Goal: Information Seeking & Learning: Find specific fact

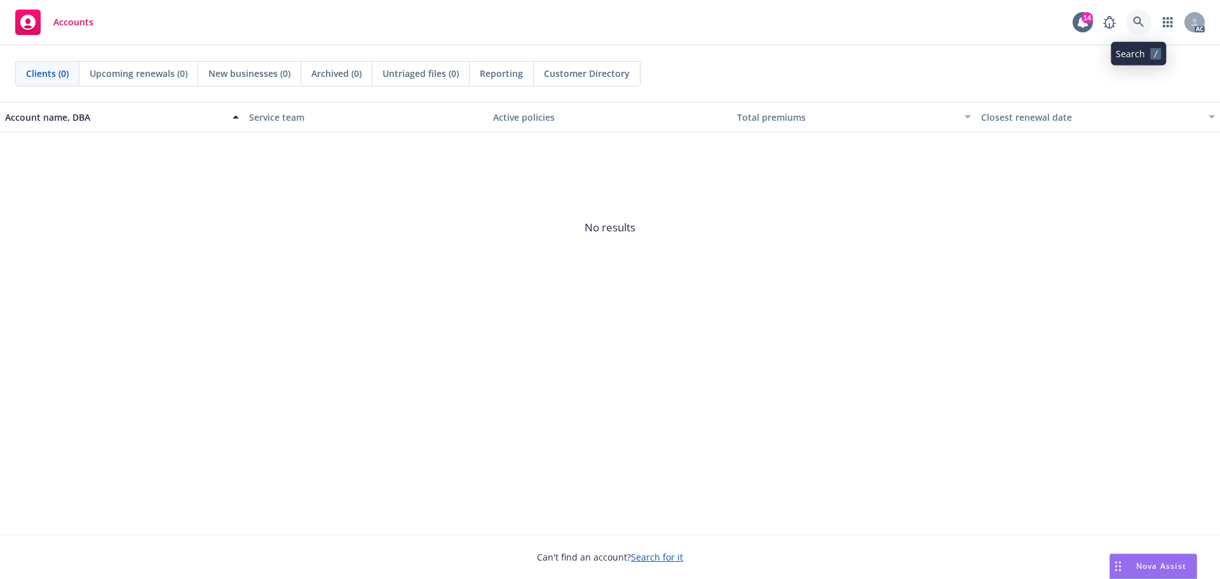
click at [1141, 23] on icon at bounding box center [1138, 22] width 11 height 11
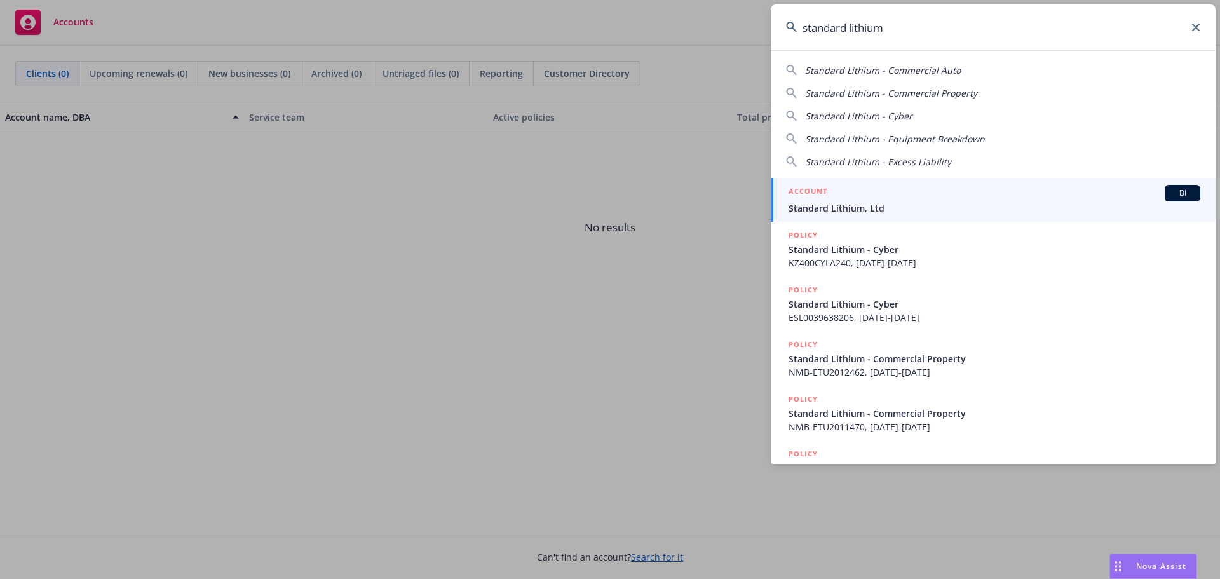
type input "standard lithium"
click at [842, 205] on span "Standard Lithium, Ltd" at bounding box center [995, 207] width 412 height 13
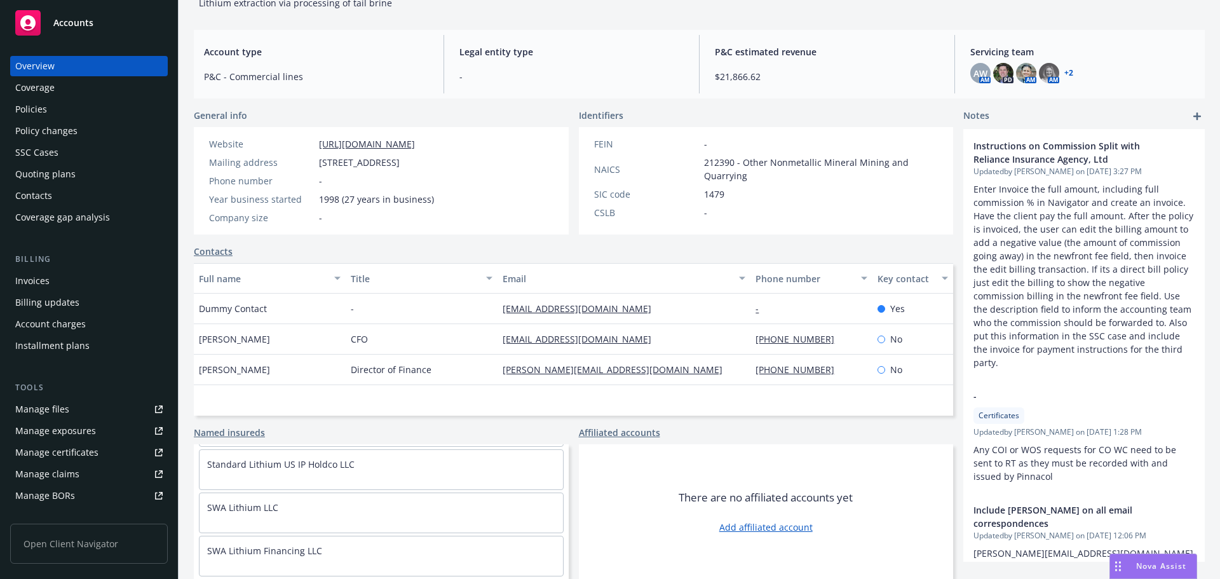
scroll to position [445, 0]
click at [65, 110] on div "Policies" at bounding box center [88, 109] width 147 height 20
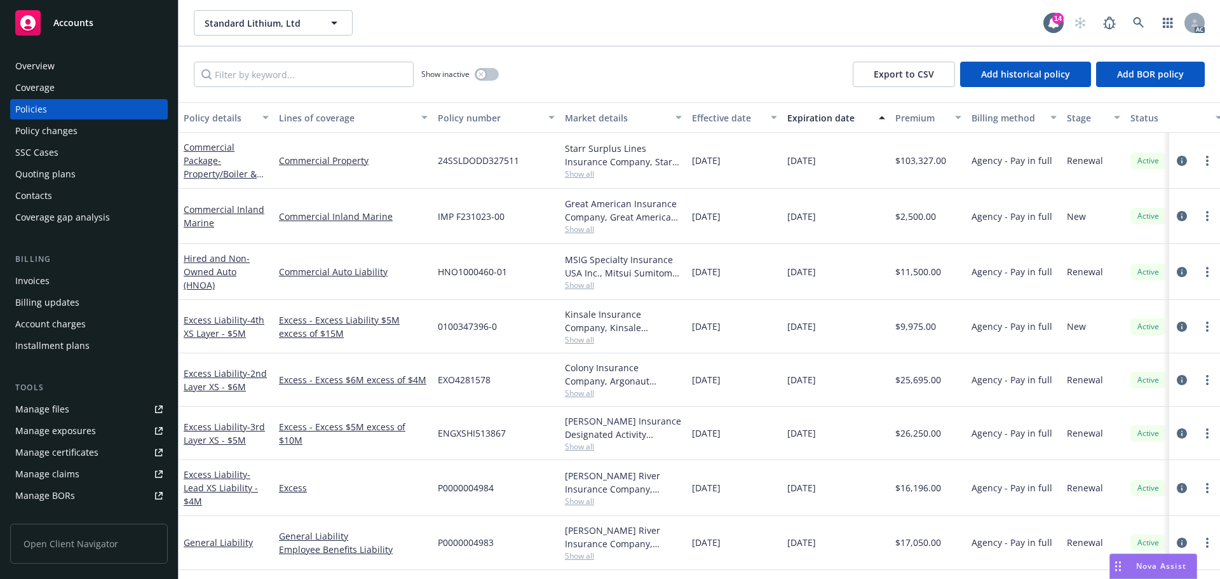
drag, startPoint x: 132, startPoint y: 128, endPoint x: 141, endPoint y: 118, distance: 13.5
click at [132, 128] on div "Policy changes" at bounding box center [88, 131] width 147 height 20
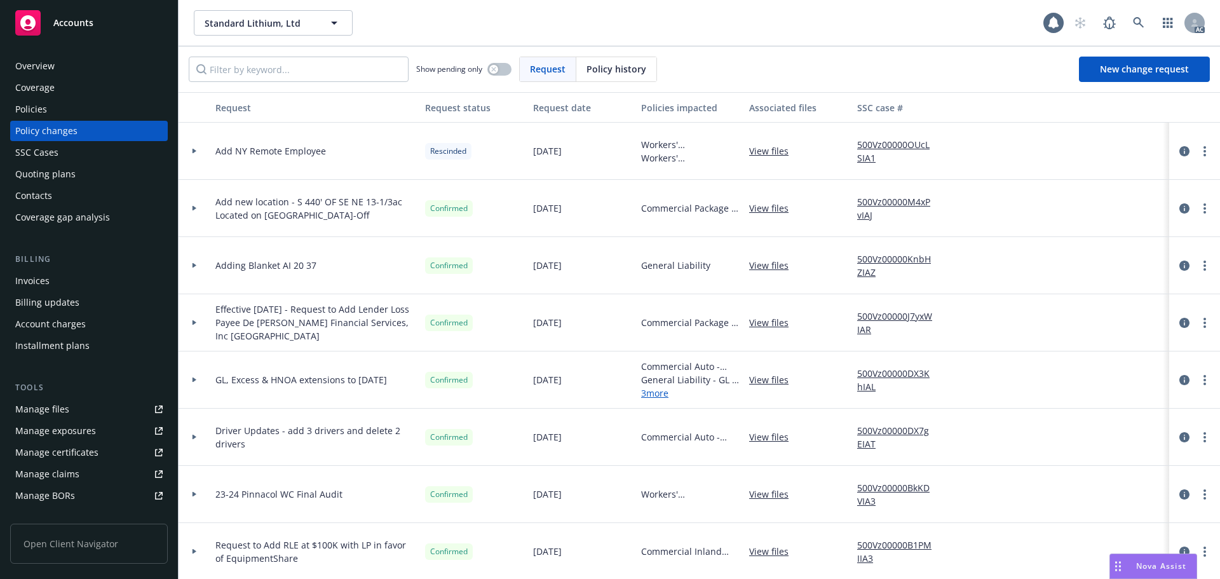
click at [594, 57] on div "Show pending only Request Policy history New change request" at bounding box center [700, 69] width 1042 height 46
drag, startPoint x: 590, startPoint y: 70, endPoint x: 583, endPoint y: 72, distance: 7.4
click at [589, 71] on span "Policy history" at bounding box center [617, 68] width 60 height 13
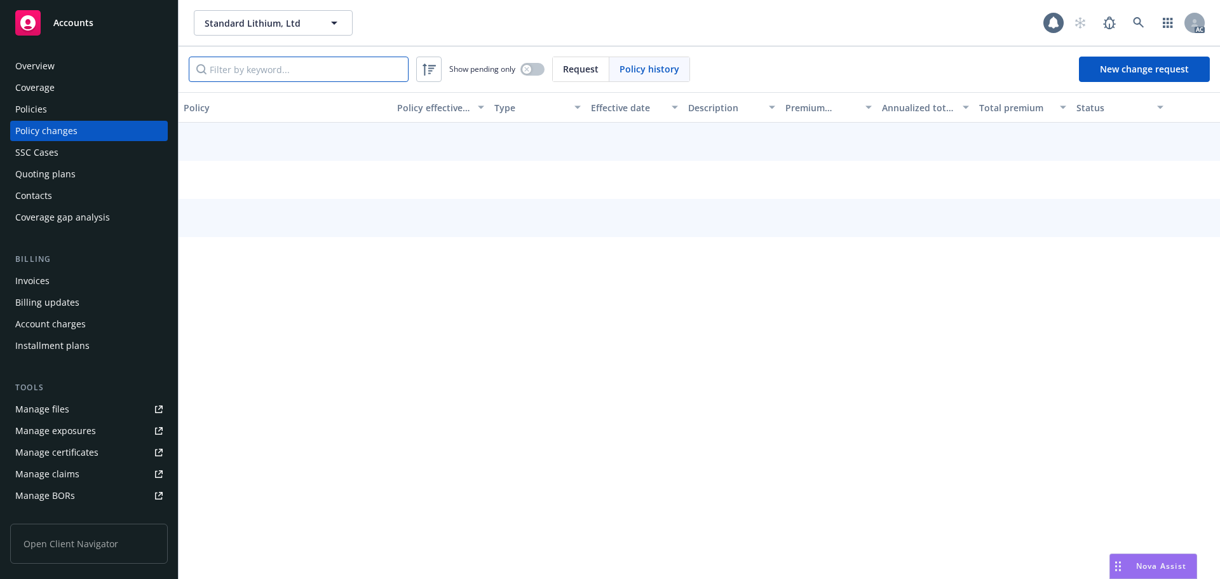
click at [344, 57] on input "Filter by keyword..." at bounding box center [299, 69] width 220 height 25
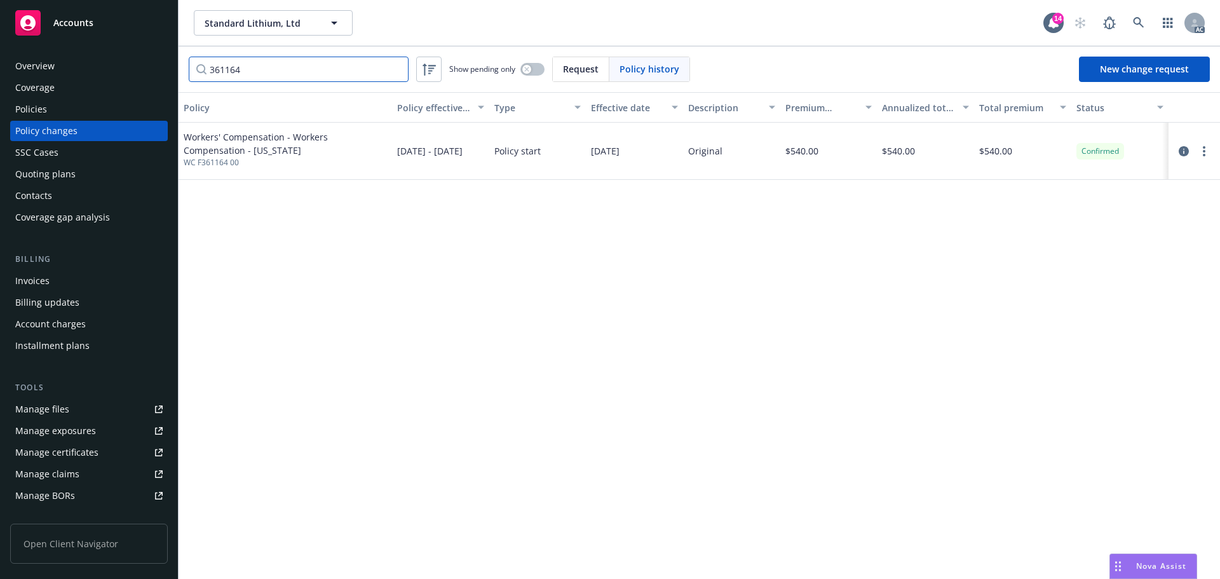
type input "361164"
click at [1181, 150] on icon "circleInformation" at bounding box center [1184, 151] width 10 height 10
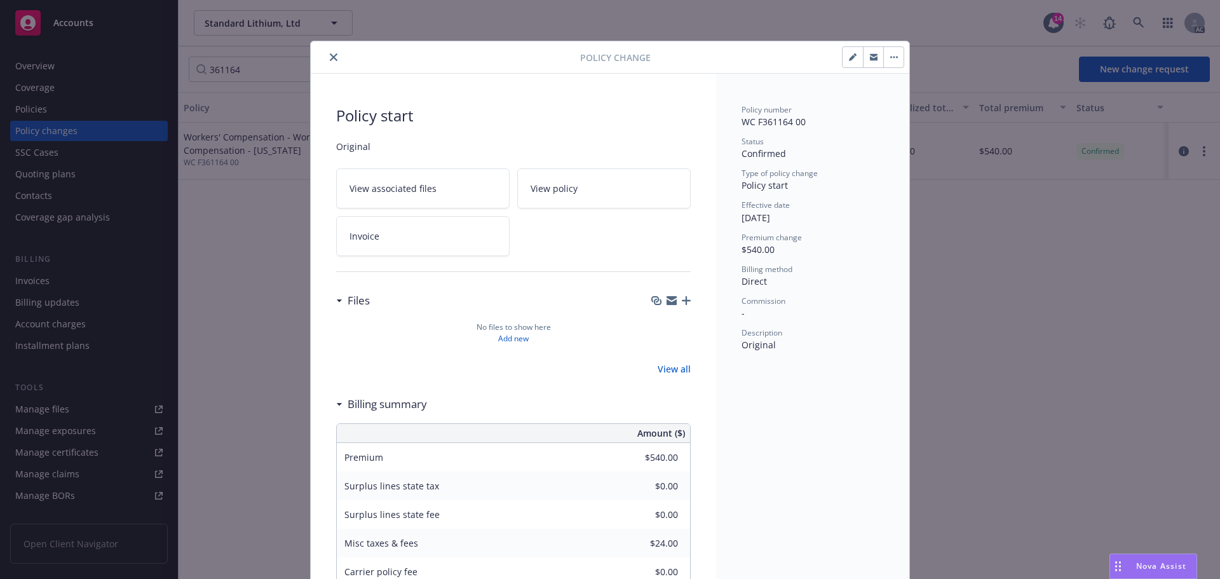
click at [328, 51] on button "close" at bounding box center [333, 57] width 15 height 15
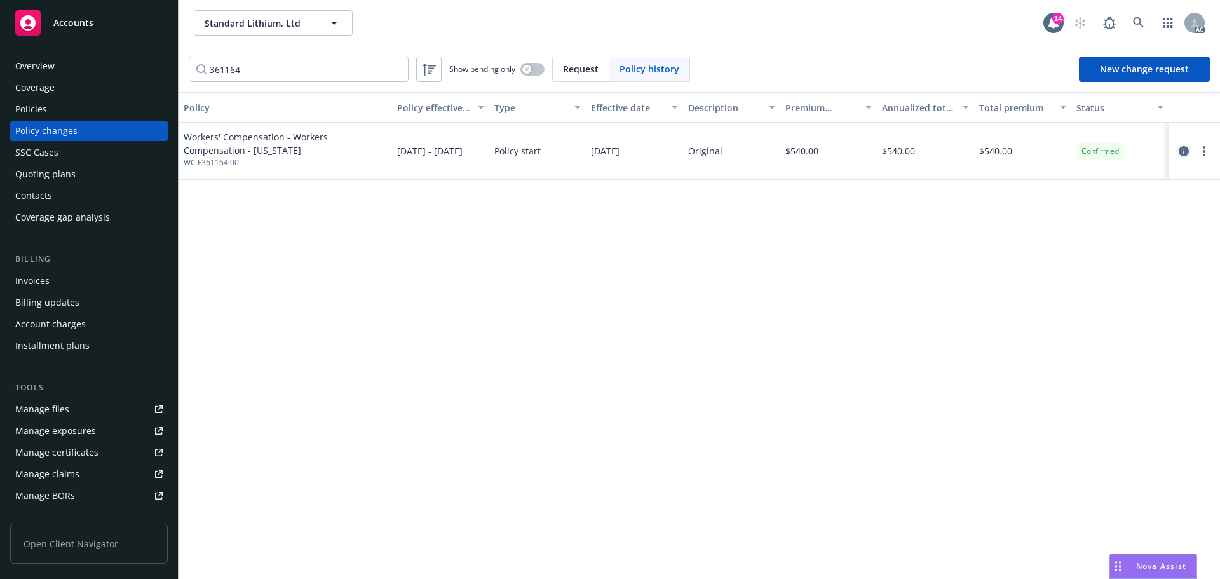
click at [1188, 148] on icon "circleInformation" at bounding box center [1184, 151] width 10 height 10
click at [78, 111] on div "Policies" at bounding box center [88, 109] width 147 height 20
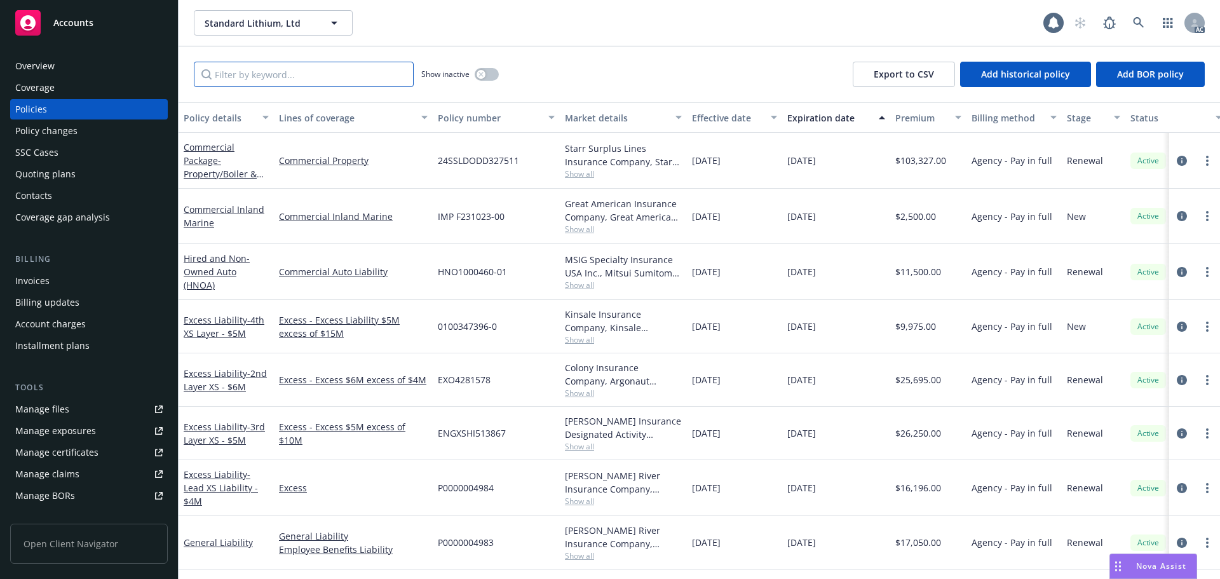
click at [293, 69] on input "Filter by keyword..." at bounding box center [304, 74] width 220 height 25
click at [353, 77] on input "Filter by keyword..." at bounding box center [304, 74] width 220 height 25
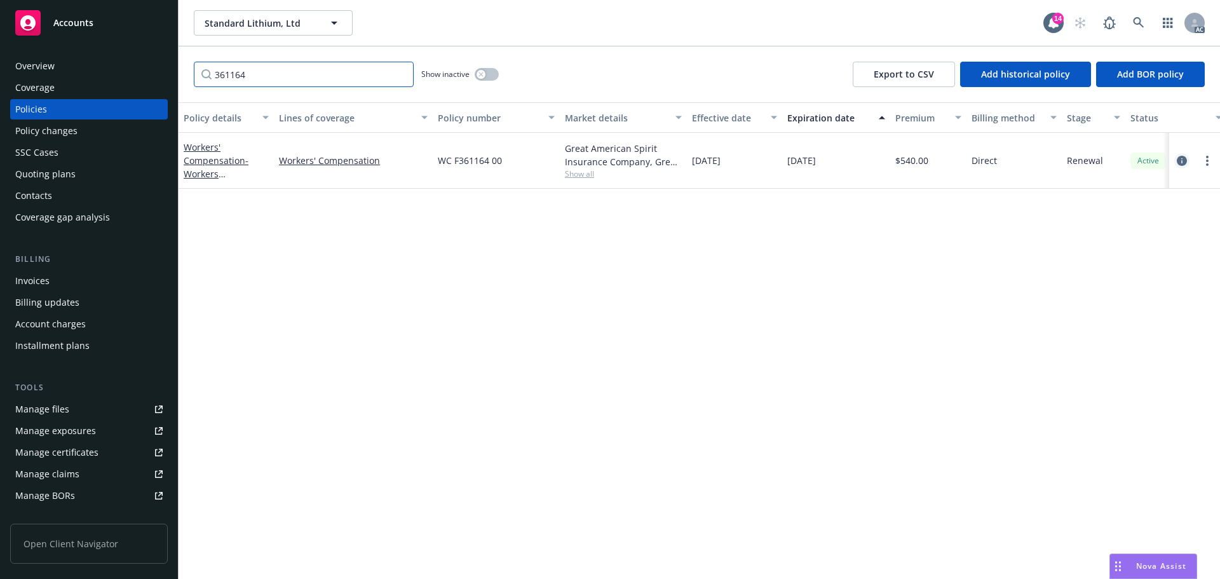
type input "361164"
click at [1181, 160] on icon "circleInformation" at bounding box center [1182, 161] width 10 height 10
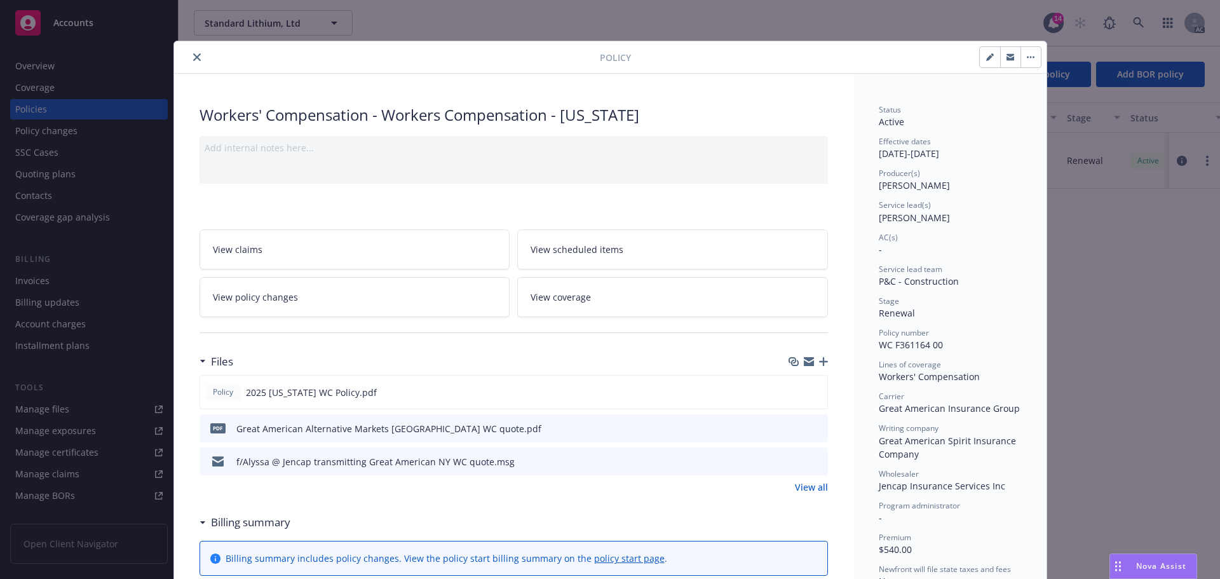
click at [193, 60] on icon "close" at bounding box center [197, 57] width 8 height 8
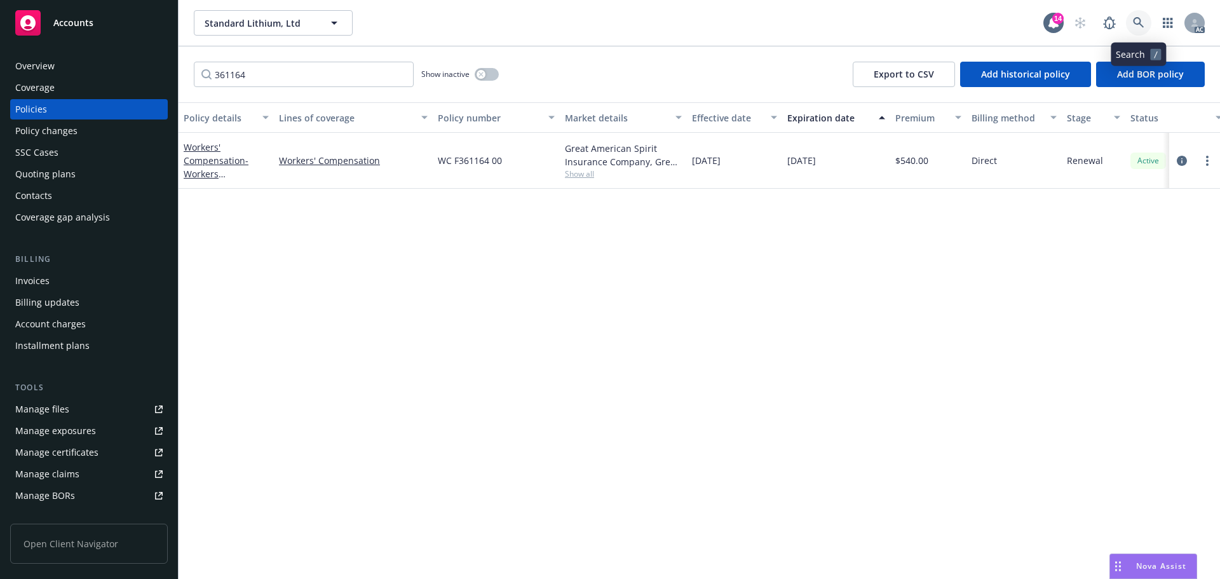
click at [1141, 20] on icon at bounding box center [1138, 22] width 11 height 11
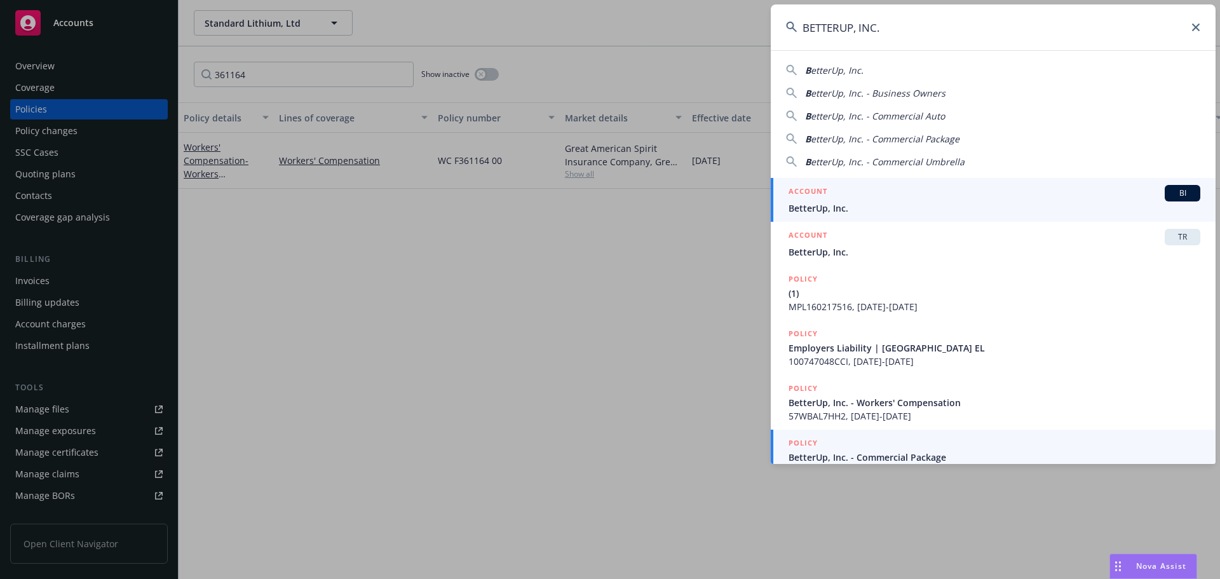
type input "BETTERUP, INC."
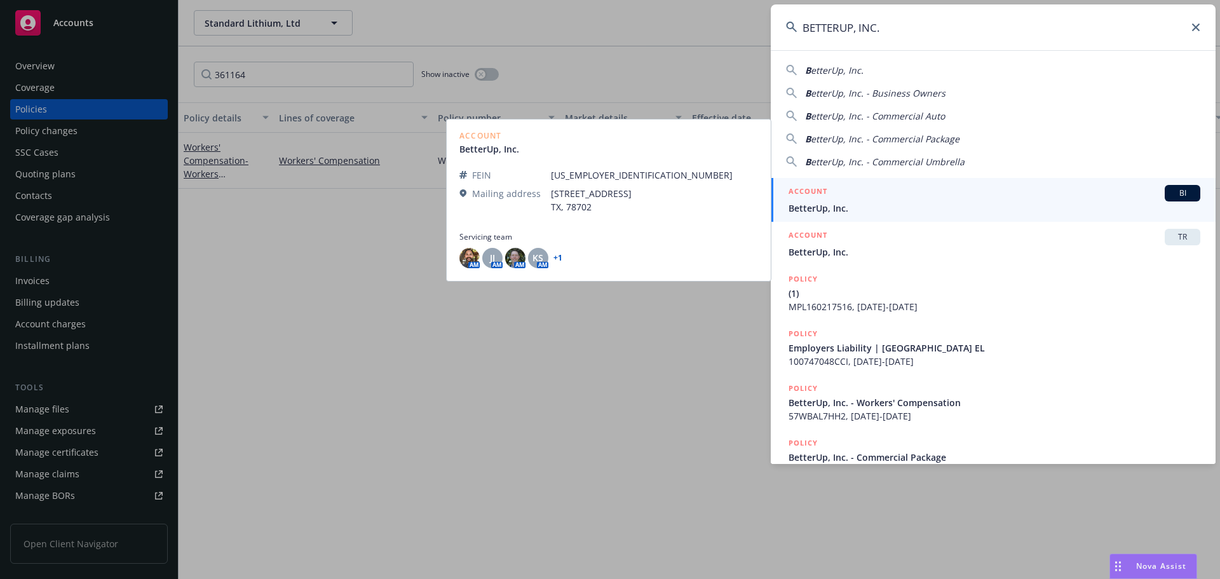
click at [874, 193] on div "ACCOUNT BI" at bounding box center [995, 193] width 412 height 17
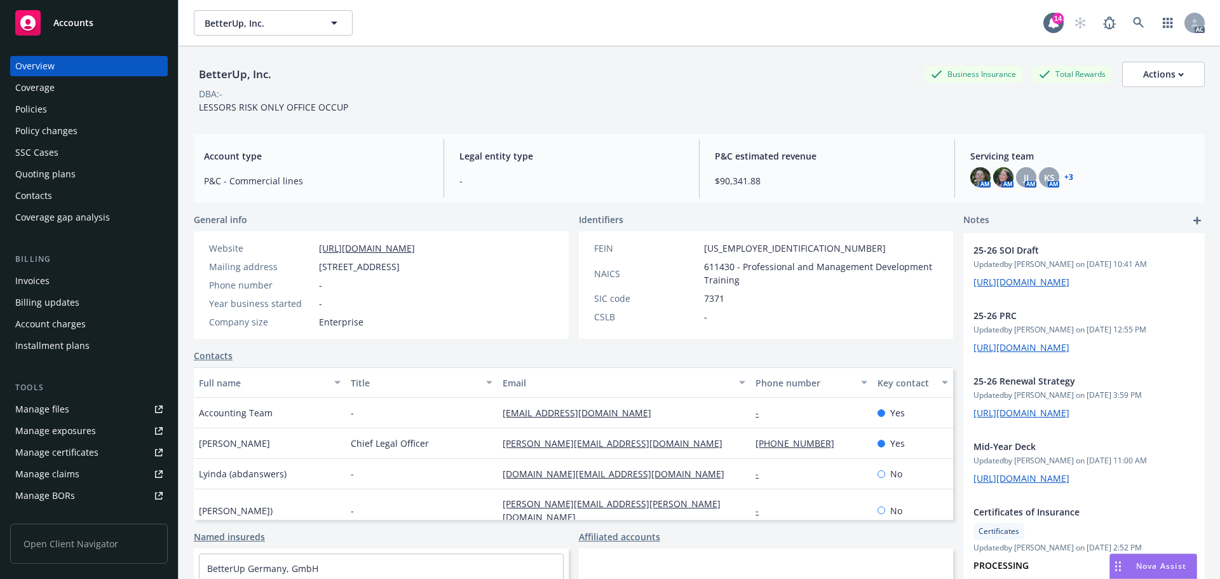
click at [60, 110] on div "Policies" at bounding box center [88, 109] width 147 height 20
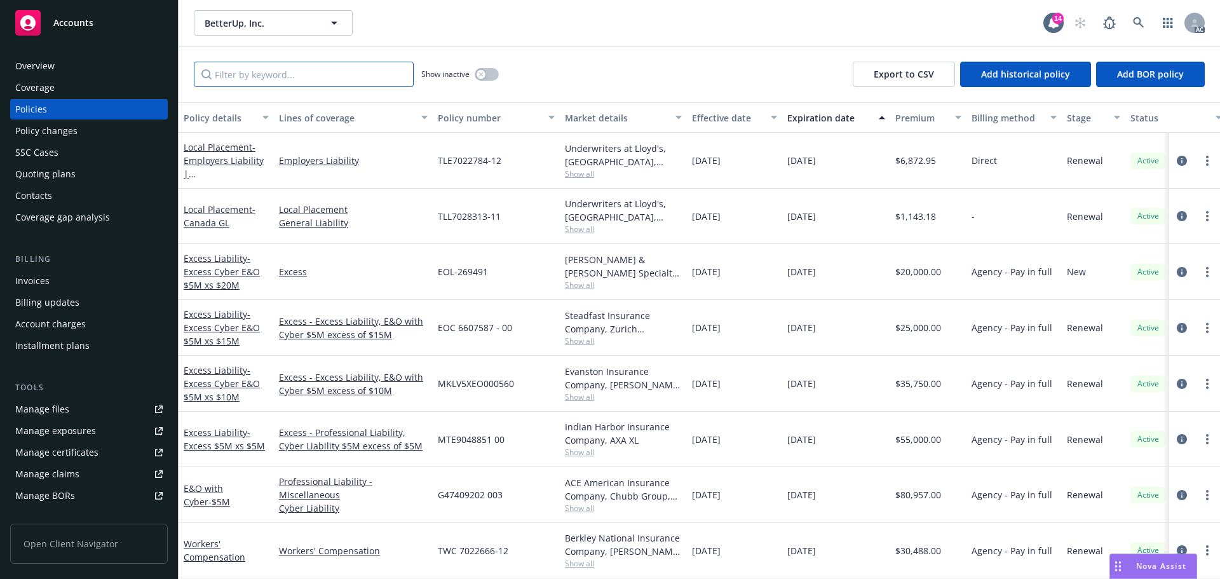
click at [382, 74] on input "Filter by keyword..." at bounding box center [304, 74] width 220 height 25
click at [265, 65] on input "Filter by keyword..." at bounding box center [304, 74] width 220 height 25
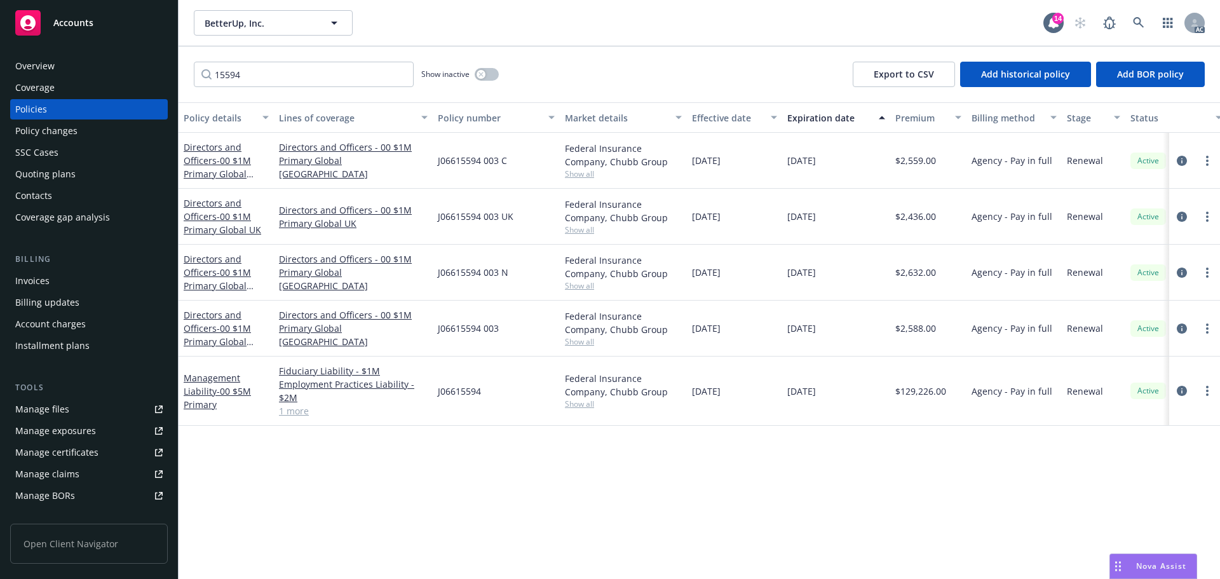
click at [466, 396] on span "J06615594" at bounding box center [459, 390] width 43 height 13
click at [466, 395] on span "J06615594" at bounding box center [459, 390] width 43 height 13
copy span "J06615594"
click at [356, 69] on input "15594" at bounding box center [304, 74] width 220 height 25
paste input "J066"
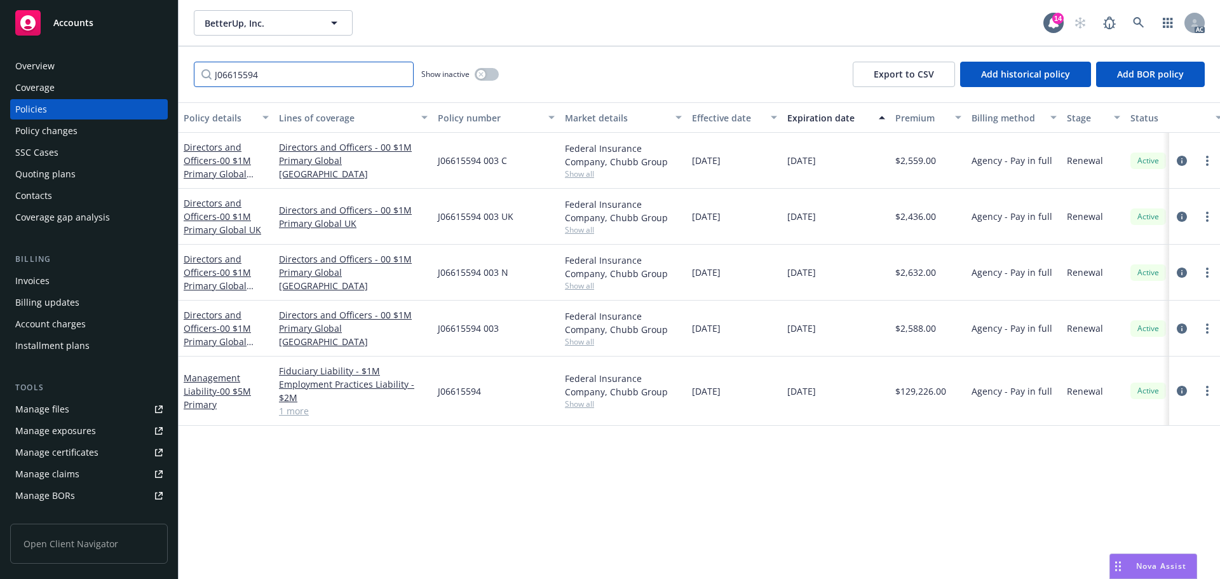
type input "J06615594"
click at [84, 123] on div "Policy changes" at bounding box center [88, 131] width 147 height 20
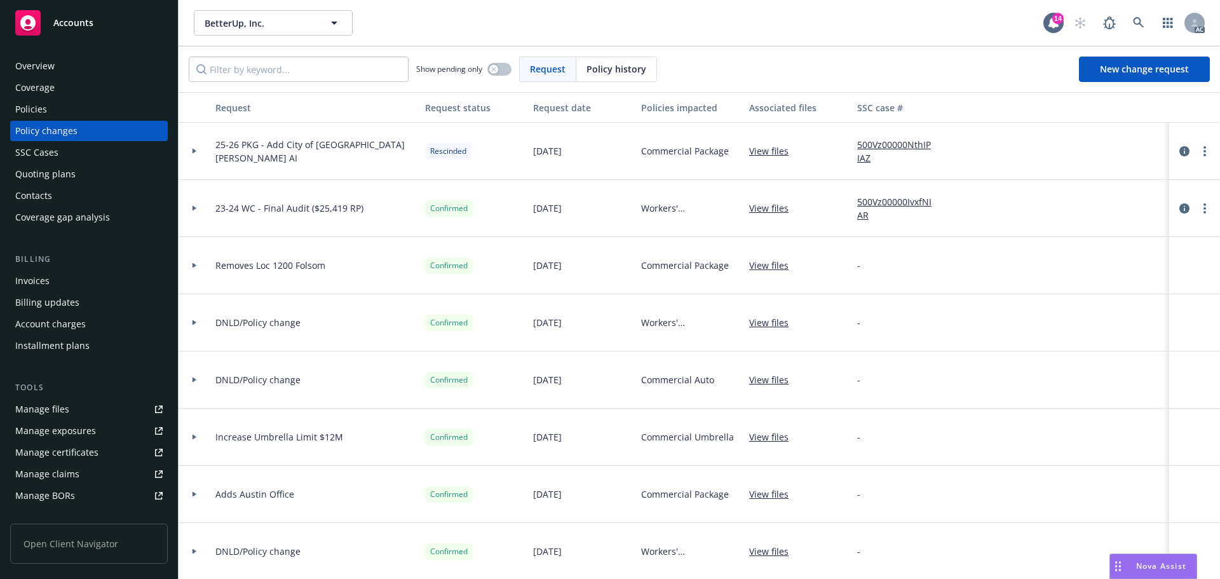
drag, startPoint x: 81, startPoint y: 109, endPoint x: 130, endPoint y: 93, distance: 51.7
click at [81, 109] on div "Policies" at bounding box center [88, 109] width 147 height 20
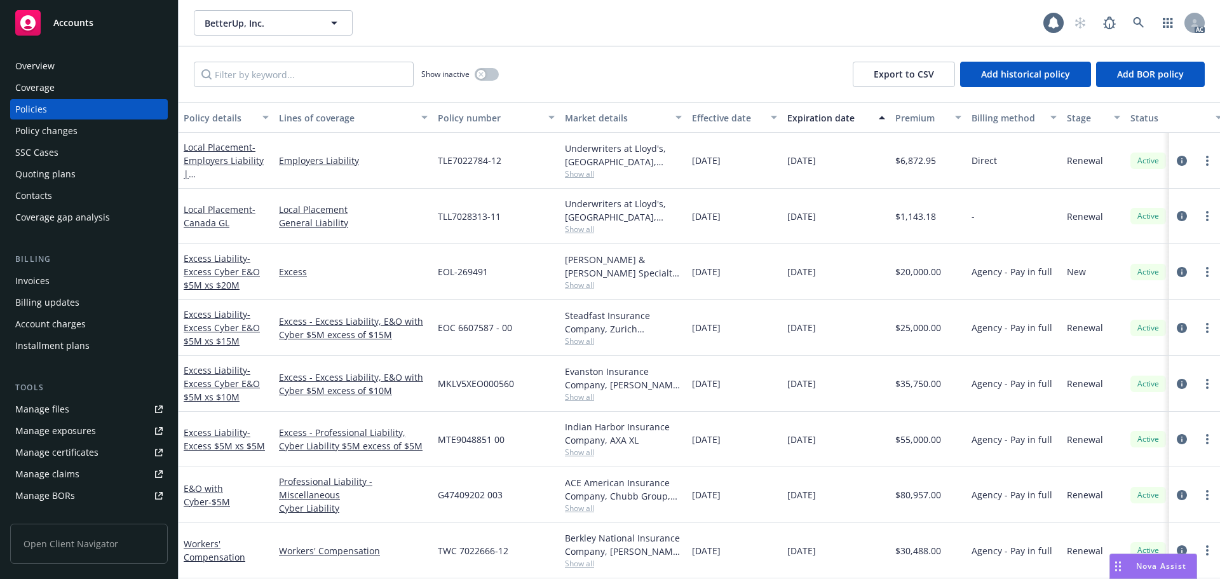
click at [265, 73] on input "Filter by keyword..." at bounding box center [304, 74] width 220 height 25
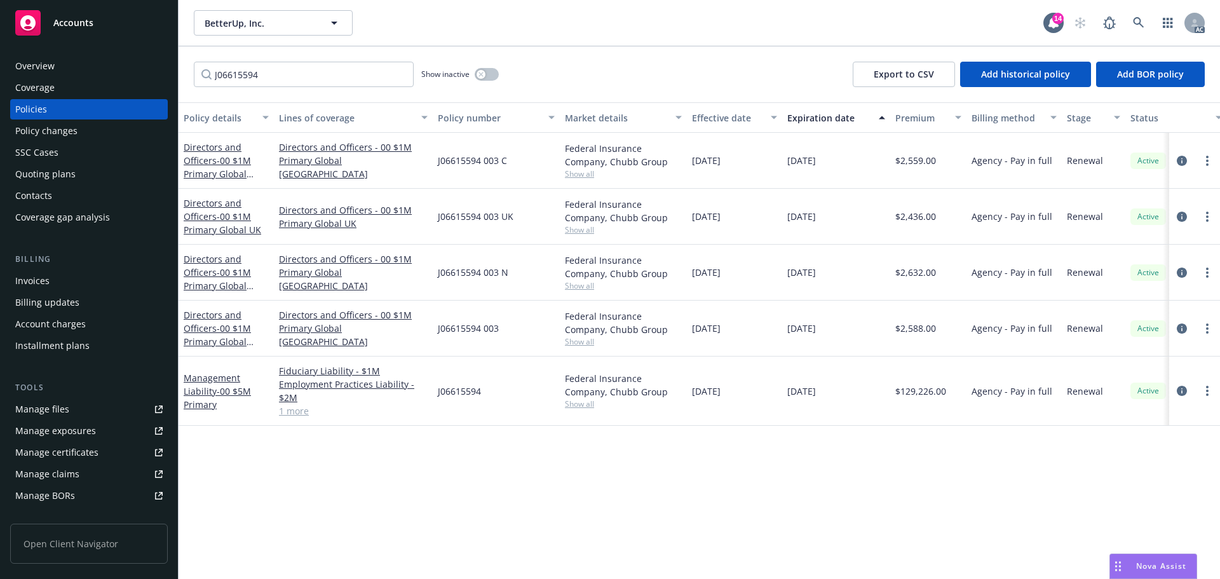
type input "J06615594"
click at [1138, 17] on icon at bounding box center [1138, 22] width 11 height 11
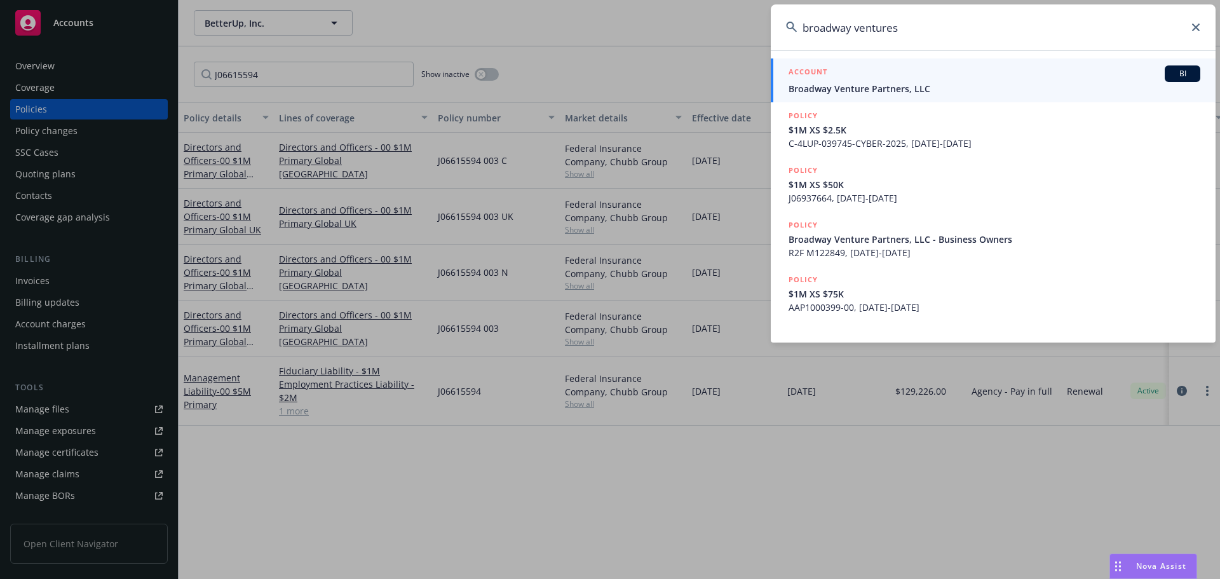
type input "broadway ventures"
click at [888, 91] on span "Broadway Venture Partners, LLC" at bounding box center [995, 88] width 412 height 13
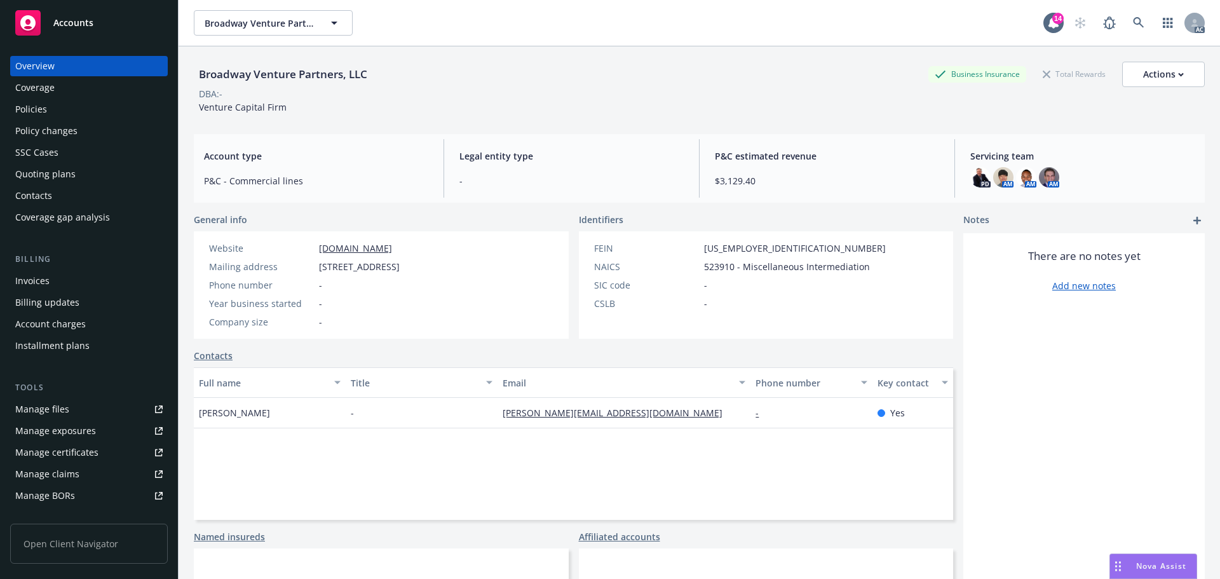
click at [44, 102] on div "Policies" at bounding box center [31, 109] width 32 height 20
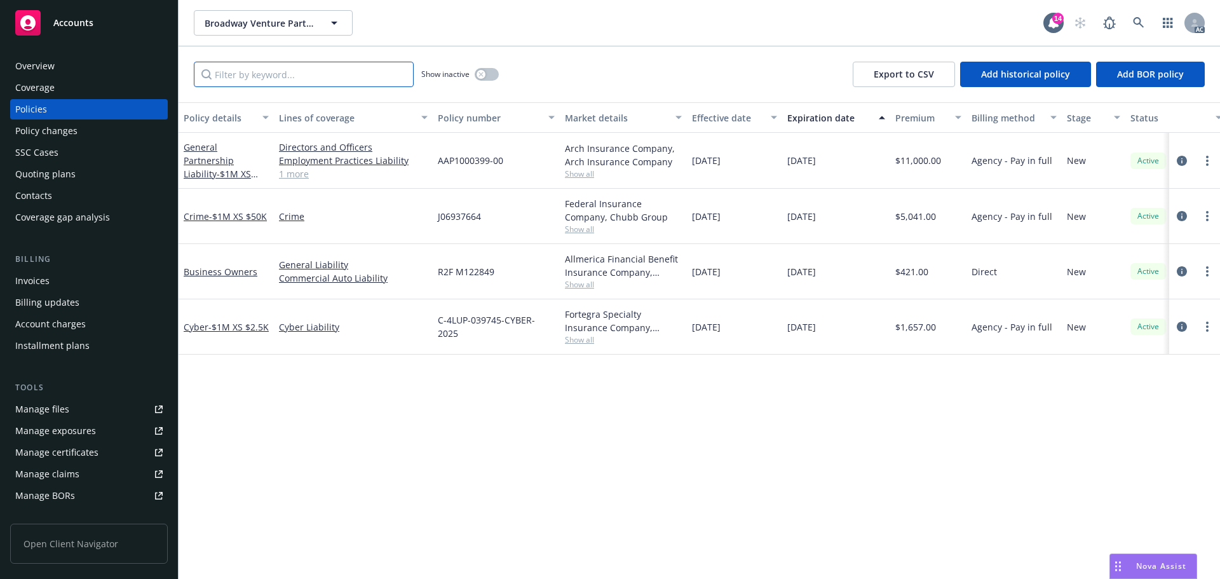
click at [376, 74] on input "Filter by keyword..." at bounding box center [304, 74] width 220 height 25
paste input "J06615594"
type input "J06615594"
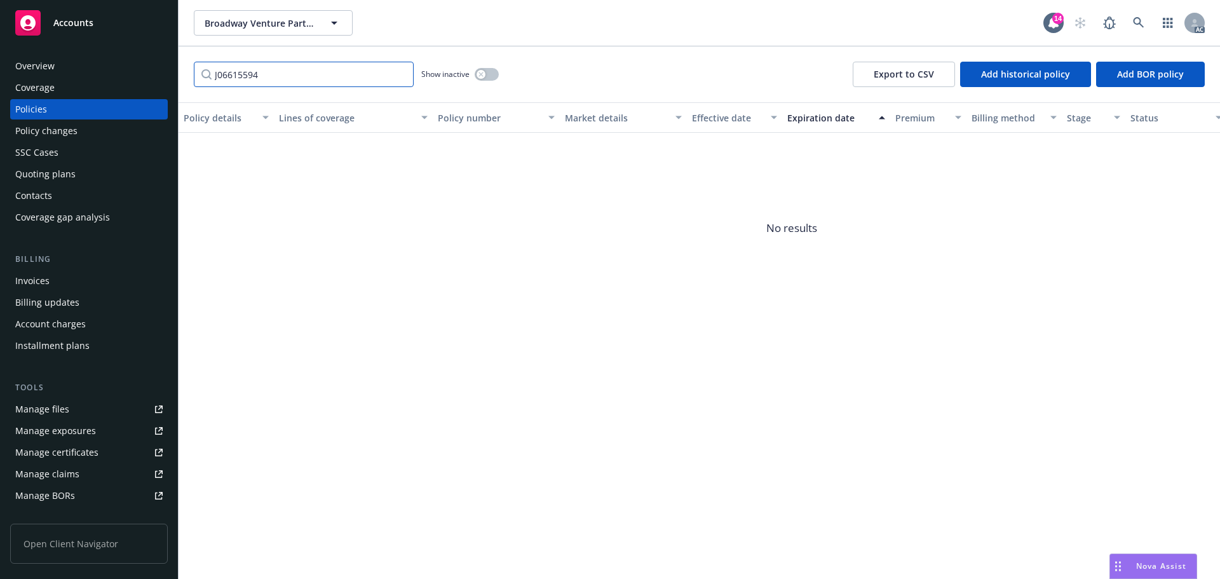
click at [400, 75] on input "J06615594" at bounding box center [304, 74] width 220 height 25
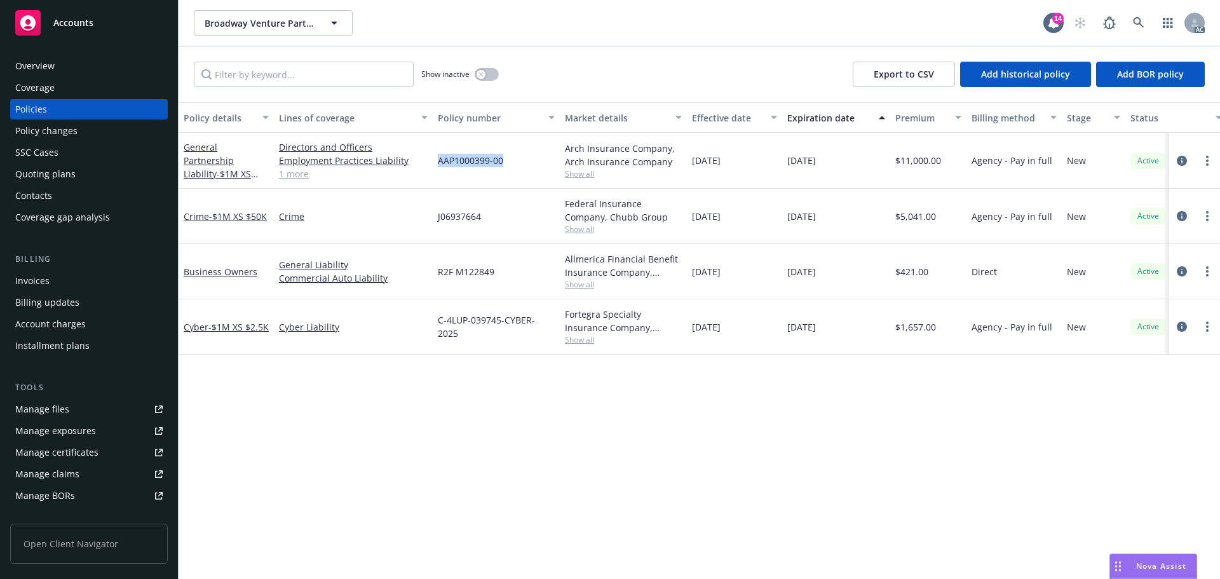
drag, startPoint x: 510, startPoint y: 161, endPoint x: 440, endPoint y: 163, distance: 69.9
click at [440, 163] on div "AAP1000399-00" at bounding box center [496, 161] width 127 height 56
copy span "AAP1000399-00"
click at [306, 71] on input "Filter by keyword..." at bounding box center [304, 74] width 220 height 25
paste input "AAP1000399-00"
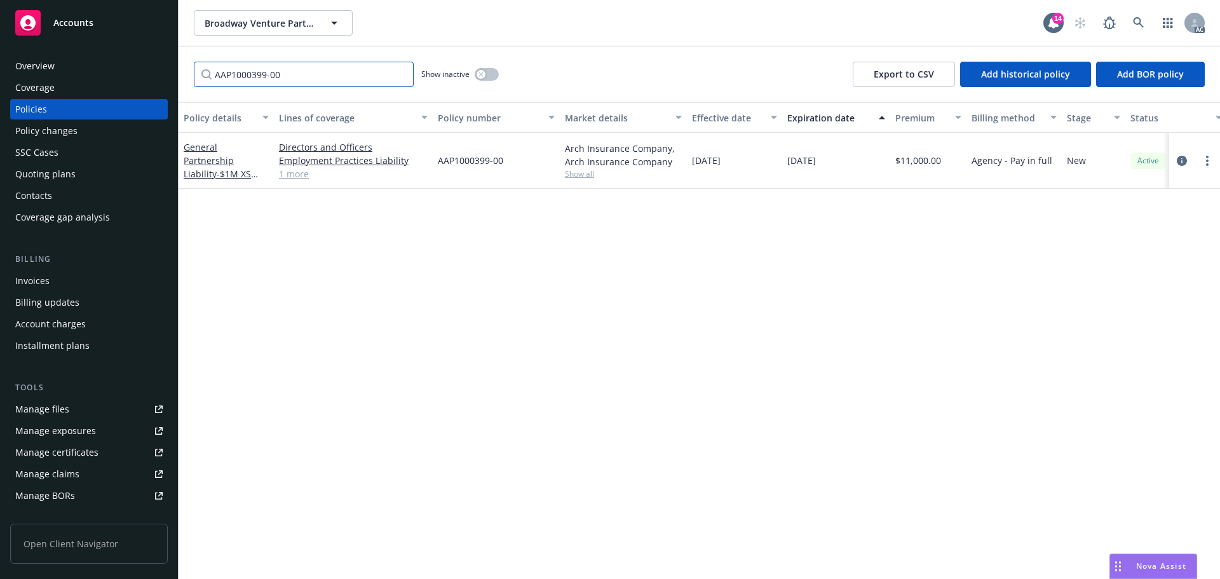
type input "AAP1000399-00"
click at [1138, 24] on icon at bounding box center [1138, 22] width 11 height 11
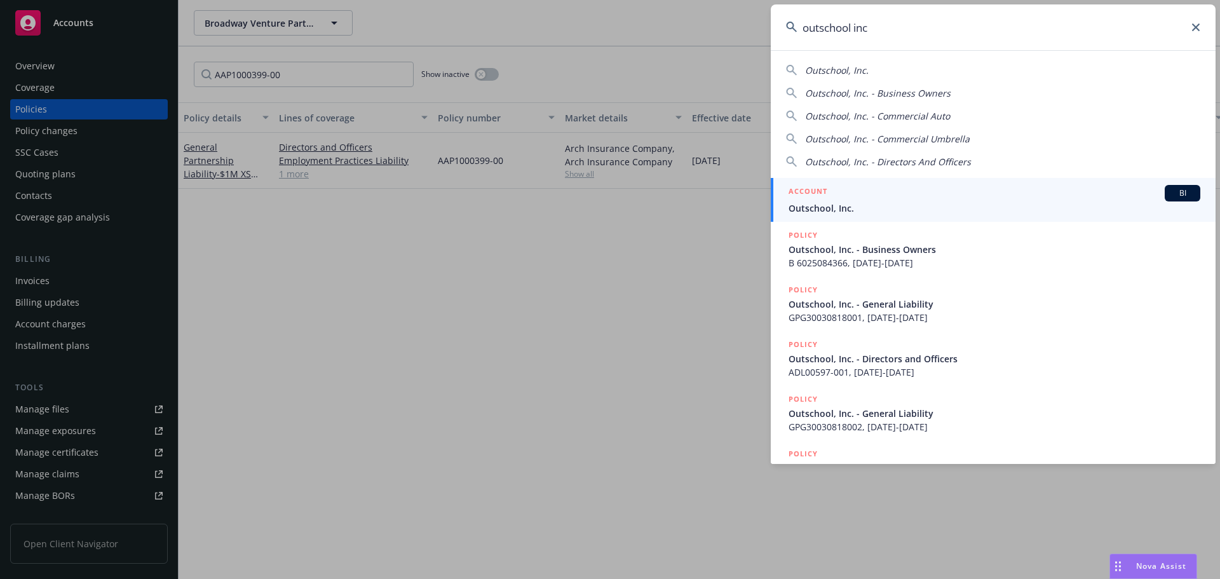
type input "outschool inc"
click at [963, 208] on span "Outschool, Inc." at bounding box center [995, 207] width 412 height 13
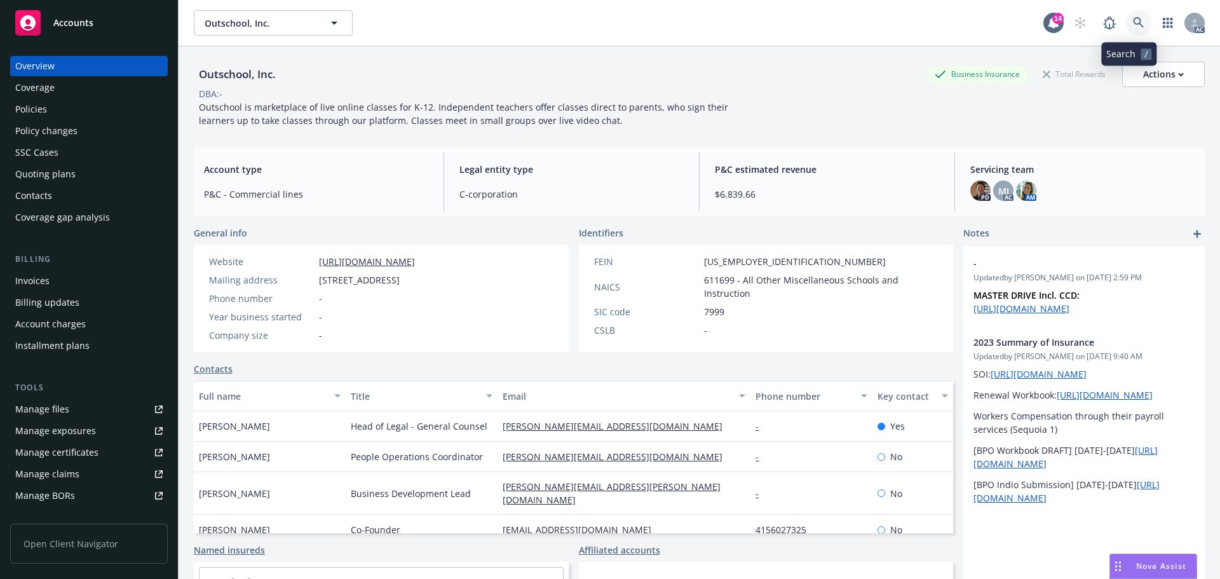
click at [1133, 24] on icon at bounding box center [1138, 22] width 11 height 11
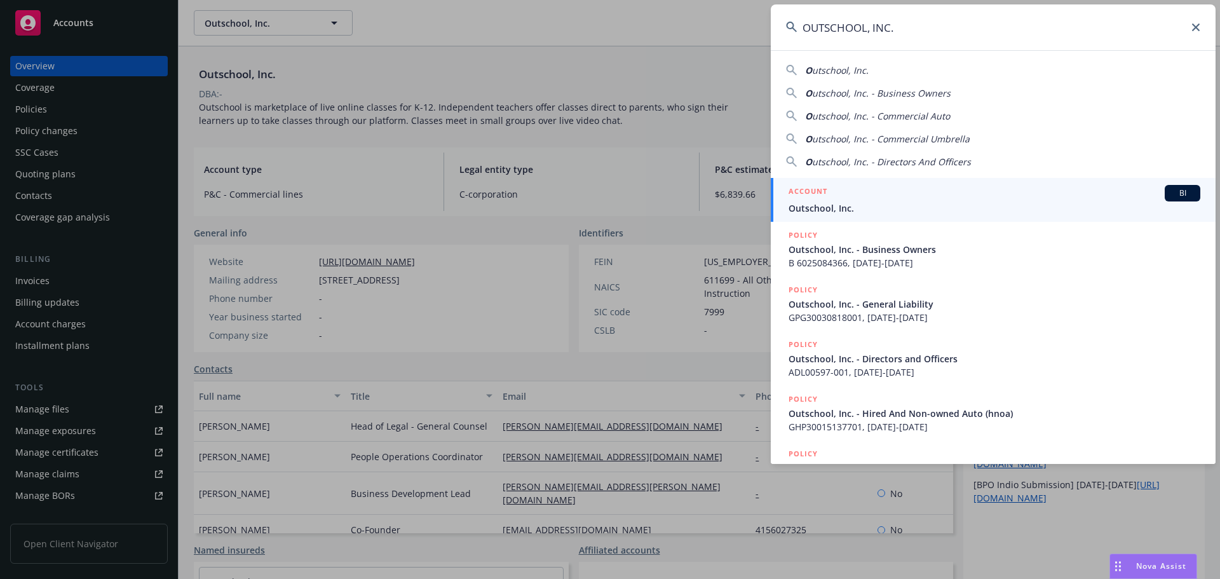
type input "OUTSCHOOL, INC."
click at [882, 191] on div "ACCOUNT BI" at bounding box center [995, 193] width 412 height 17
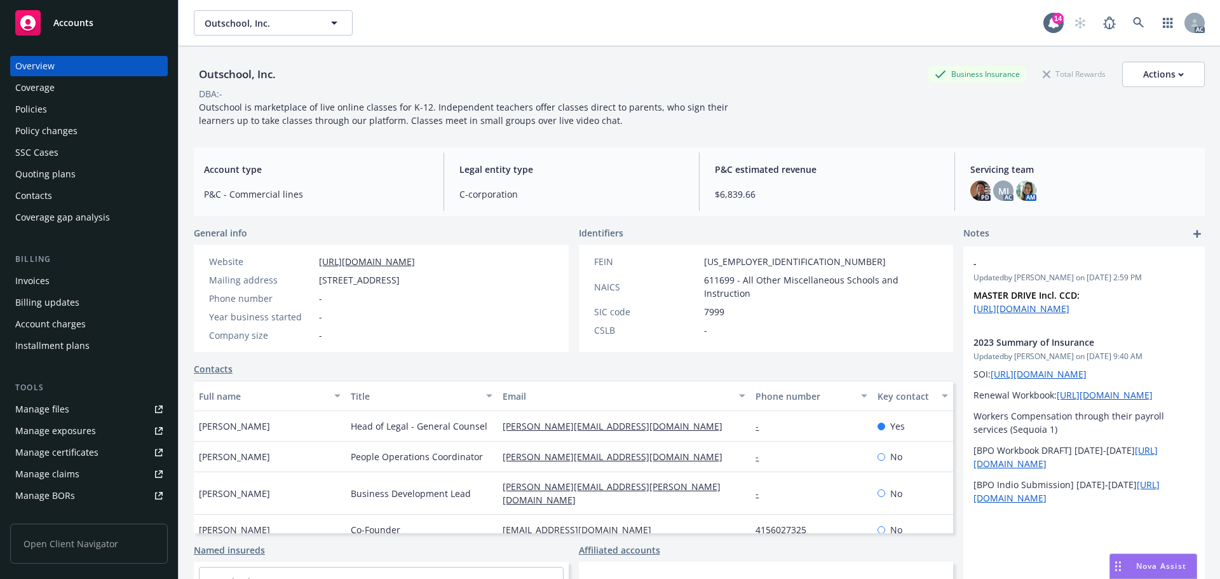
drag, startPoint x: 73, startPoint y: 131, endPoint x: 90, endPoint y: 123, distance: 18.5
click at [74, 131] on div "Policy changes" at bounding box center [46, 131] width 62 height 20
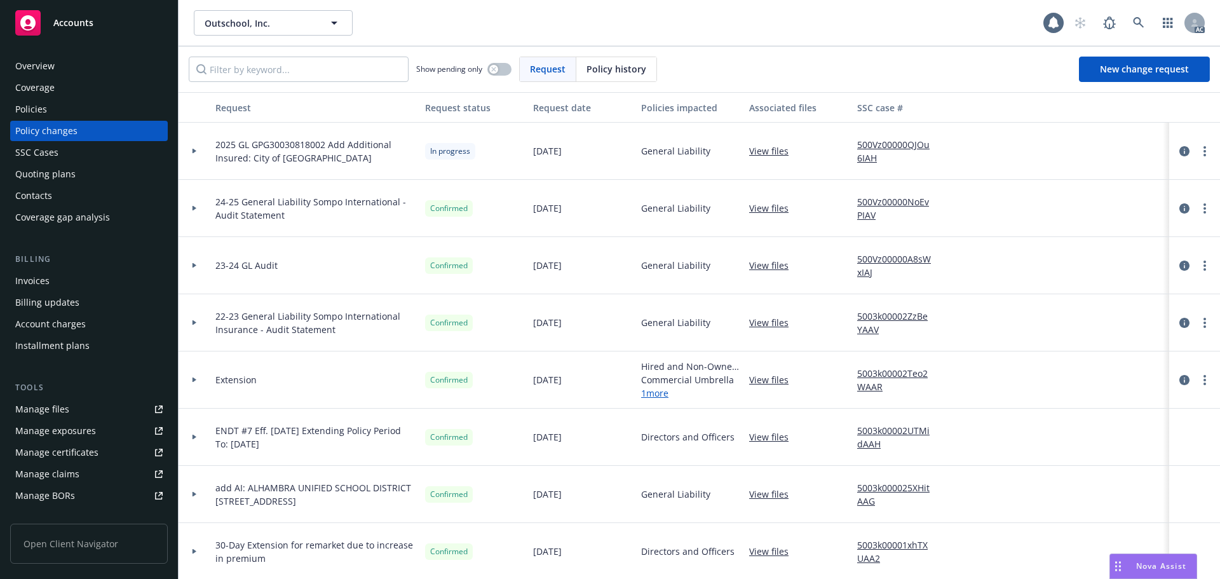
drag, startPoint x: 595, startPoint y: 62, endPoint x: 581, endPoint y: 64, distance: 14.7
click at [588, 63] on span "Policy history" at bounding box center [617, 68] width 60 height 13
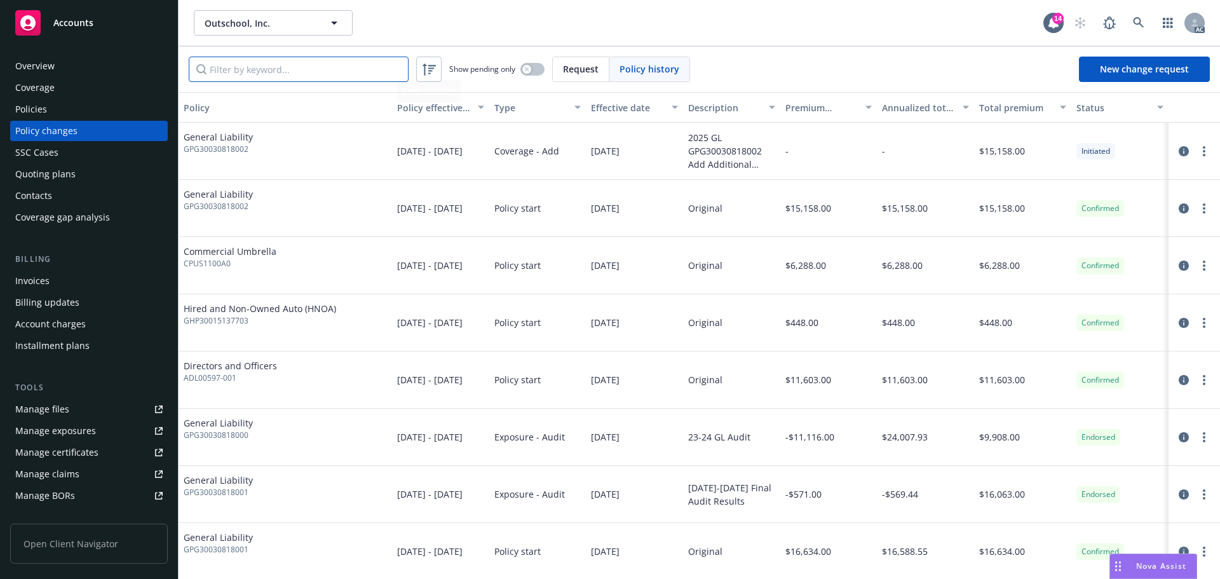
click at [347, 64] on input "Filter by keyword..." at bounding box center [299, 69] width 220 height 25
paste input "GPG30030818001"
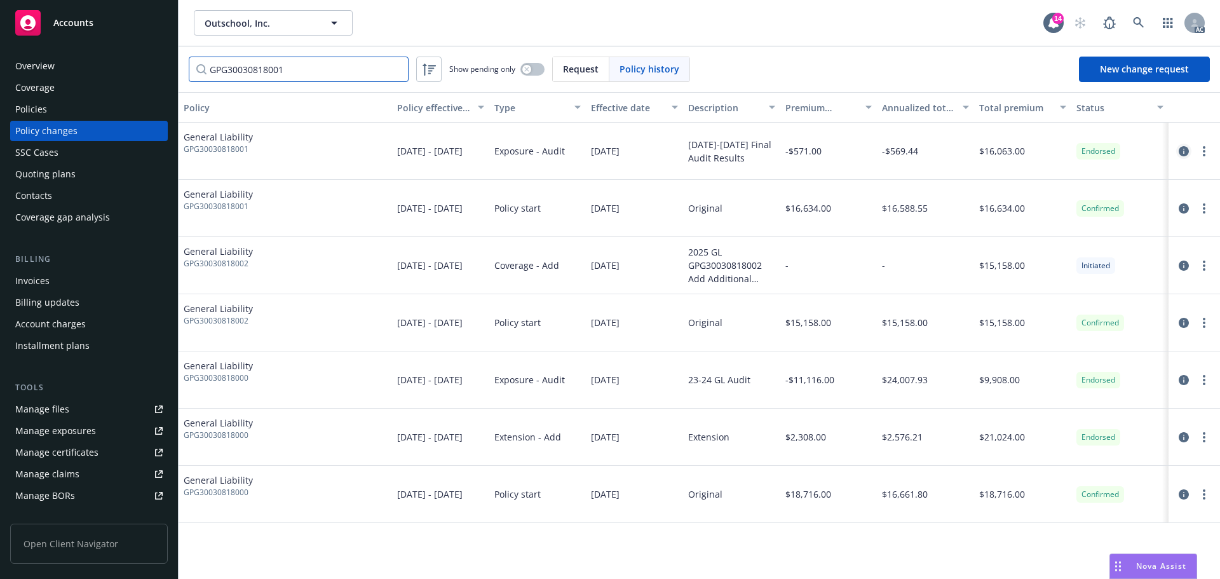
type input "GPG30030818001"
click at [1181, 154] on icon "circleInformation" at bounding box center [1184, 151] width 10 height 10
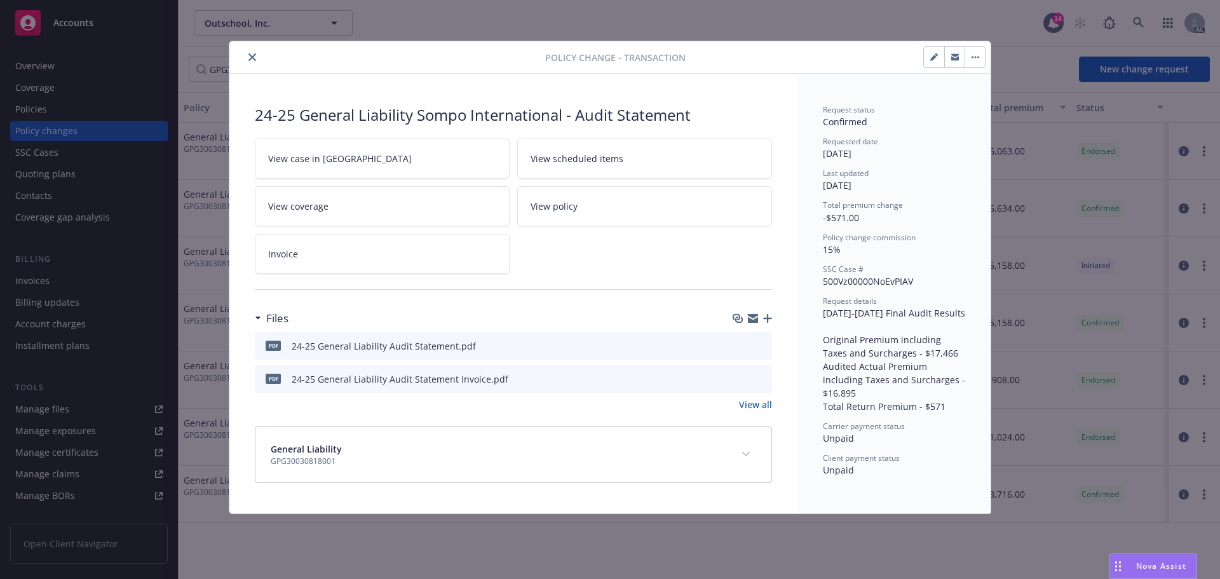
drag, startPoint x: 251, startPoint y: 54, endPoint x: 210, endPoint y: 68, distance: 43.6
click at [251, 54] on icon "close" at bounding box center [252, 57] width 8 height 8
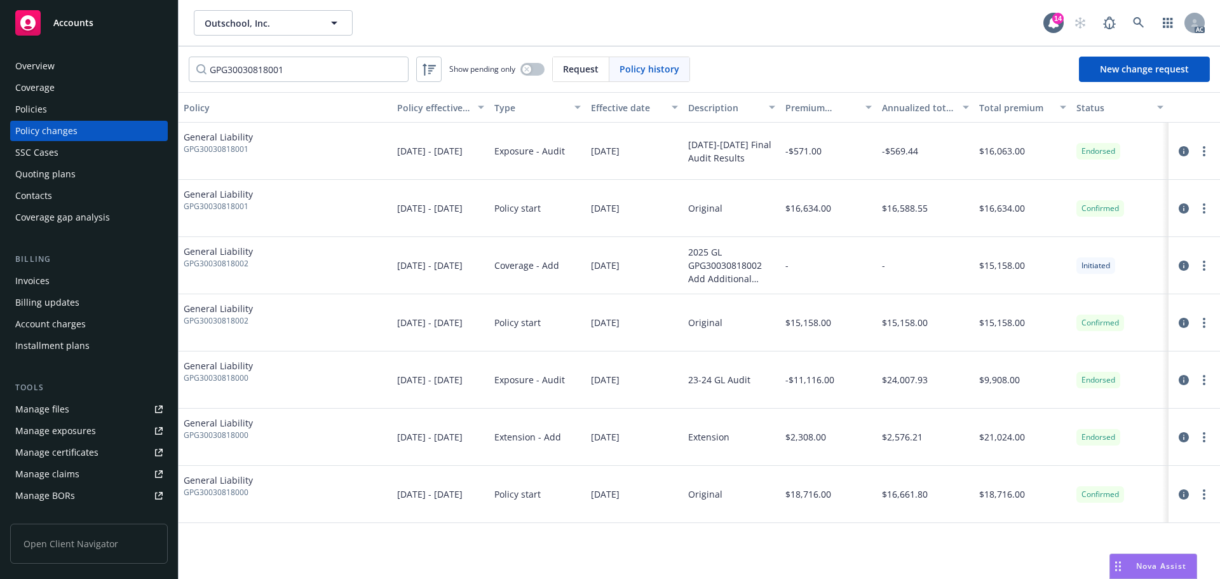
click at [72, 104] on div "Policies" at bounding box center [88, 109] width 147 height 20
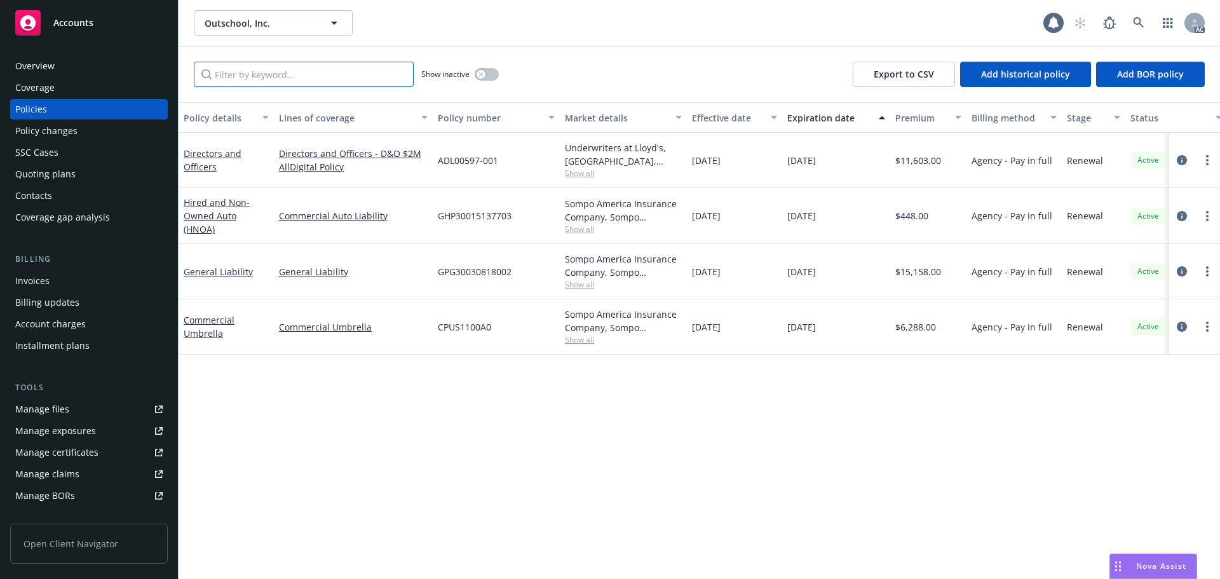
click at [312, 70] on input "Filter by keyword..." at bounding box center [304, 74] width 220 height 25
paste input "GPG30030818001"
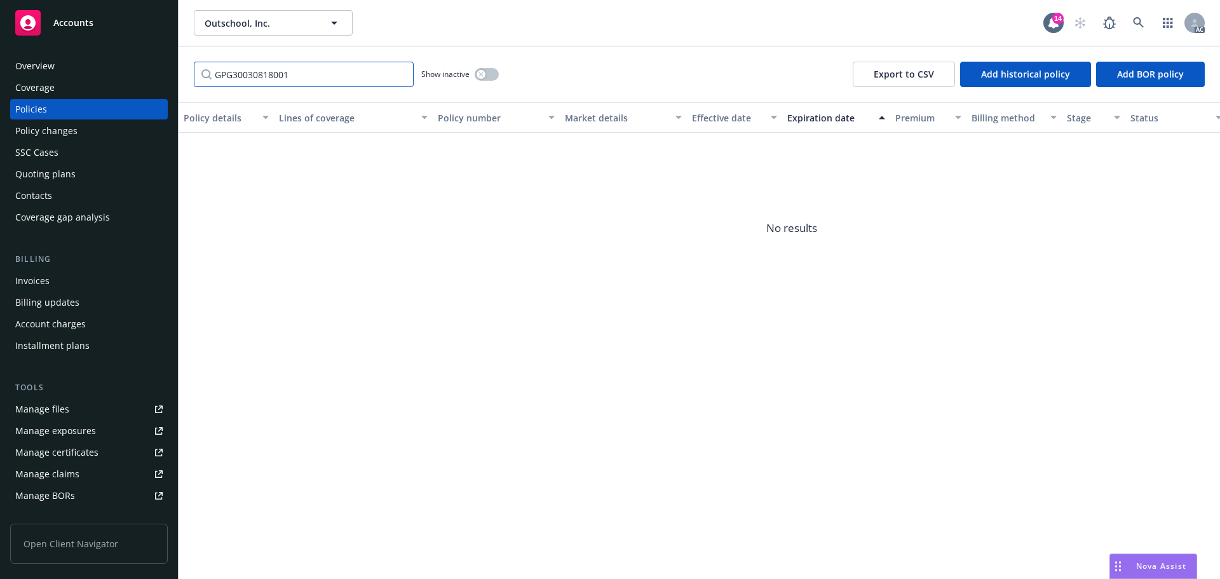
type input "GPG30030818001"
click at [101, 126] on div "Policy changes" at bounding box center [88, 131] width 147 height 20
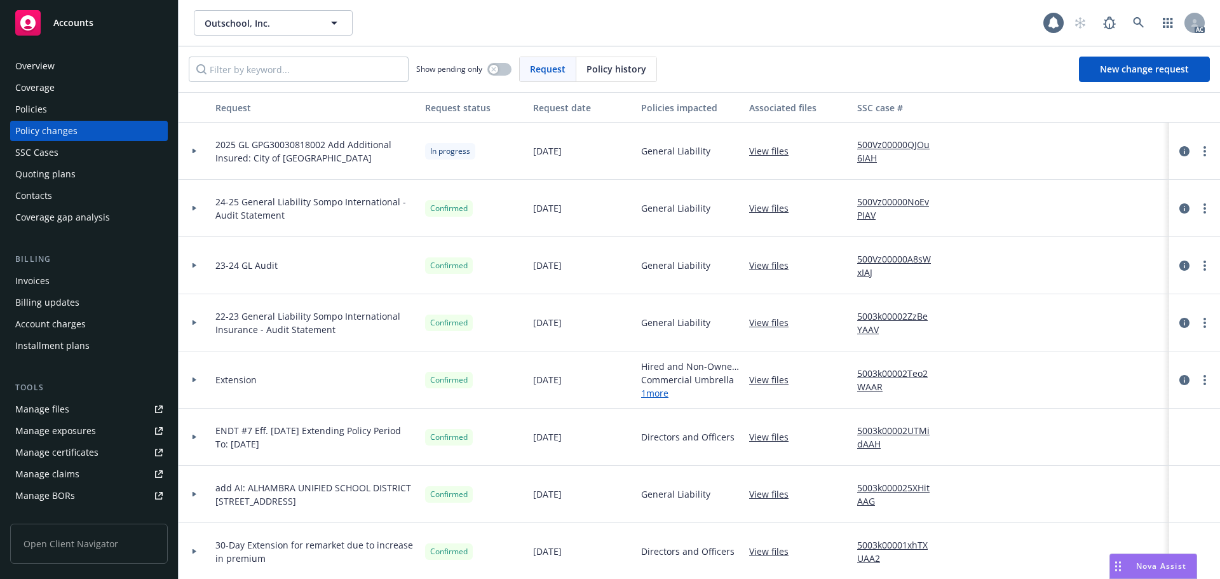
drag, startPoint x: 611, startPoint y: 65, endPoint x: 573, endPoint y: 66, distance: 38.8
click at [597, 66] on span "Policy history" at bounding box center [617, 68] width 60 height 13
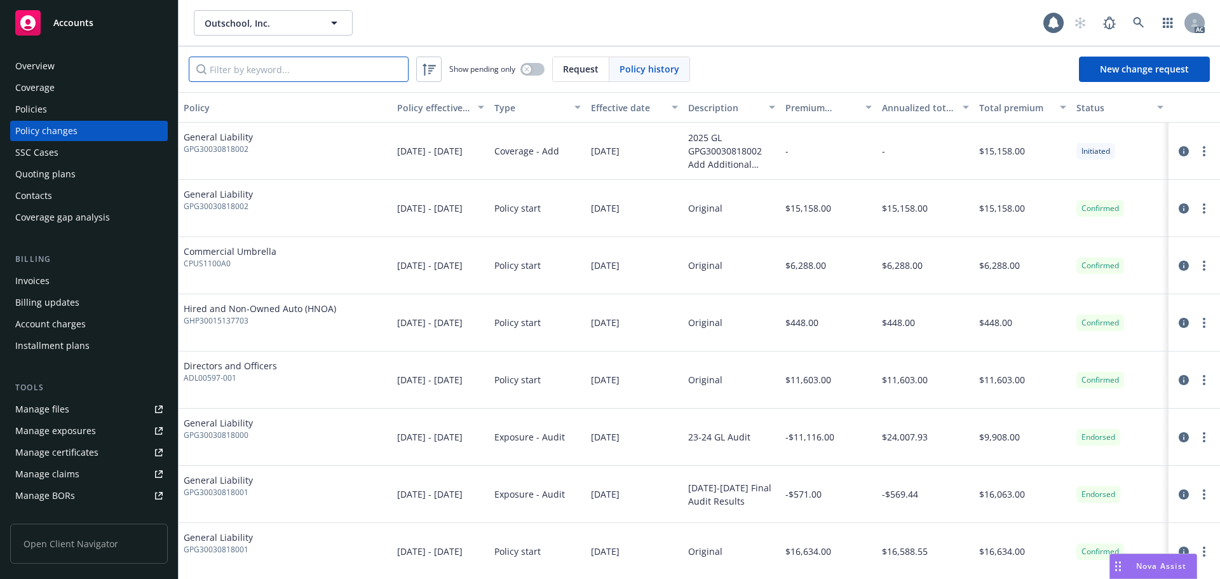
click at [334, 72] on input "Filter by keyword..." at bounding box center [299, 69] width 220 height 25
paste input "GPG30030818001"
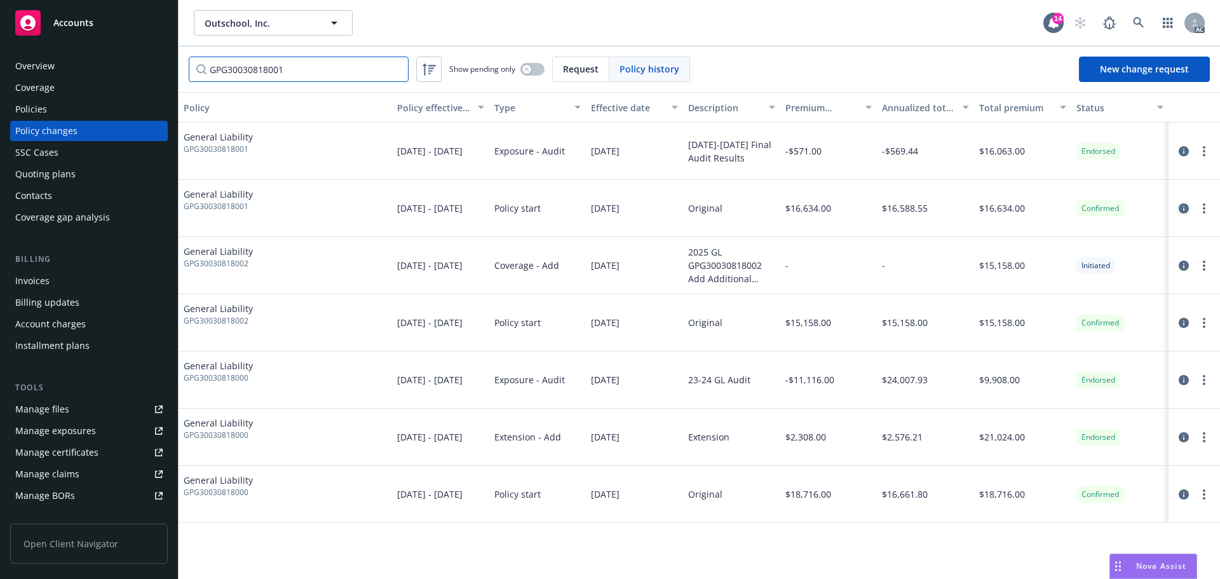
type input "GPG30030818001"
click at [1184, 207] on icon "circleInformation" at bounding box center [1184, 208] width 10 height 10
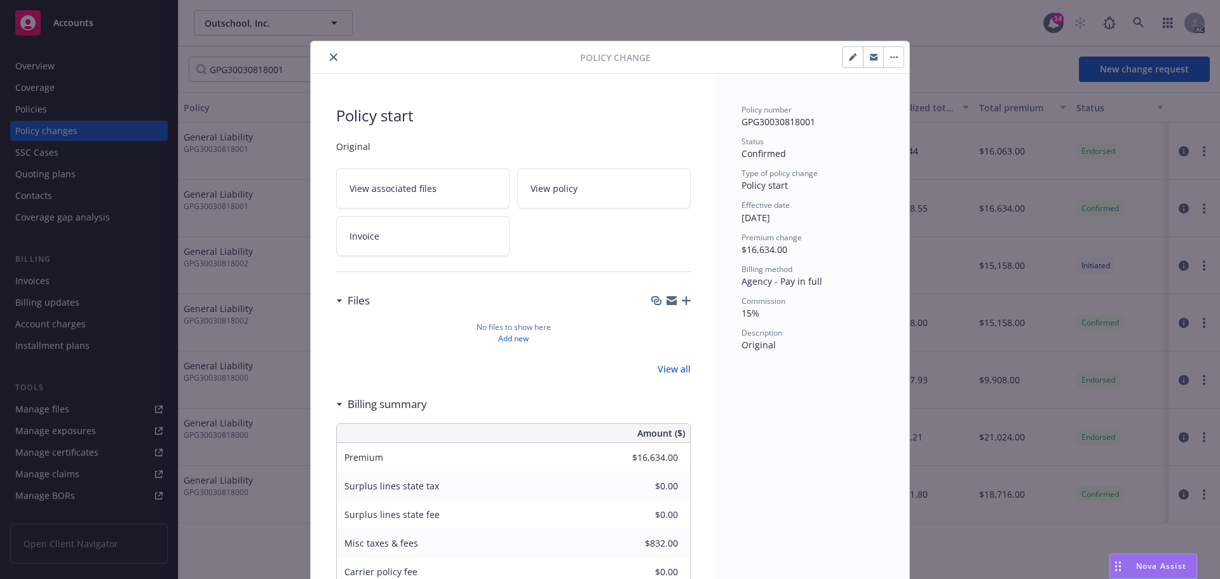
click at [326, 55] on button "close" at bounding box center [333, 57] width 15 height 15
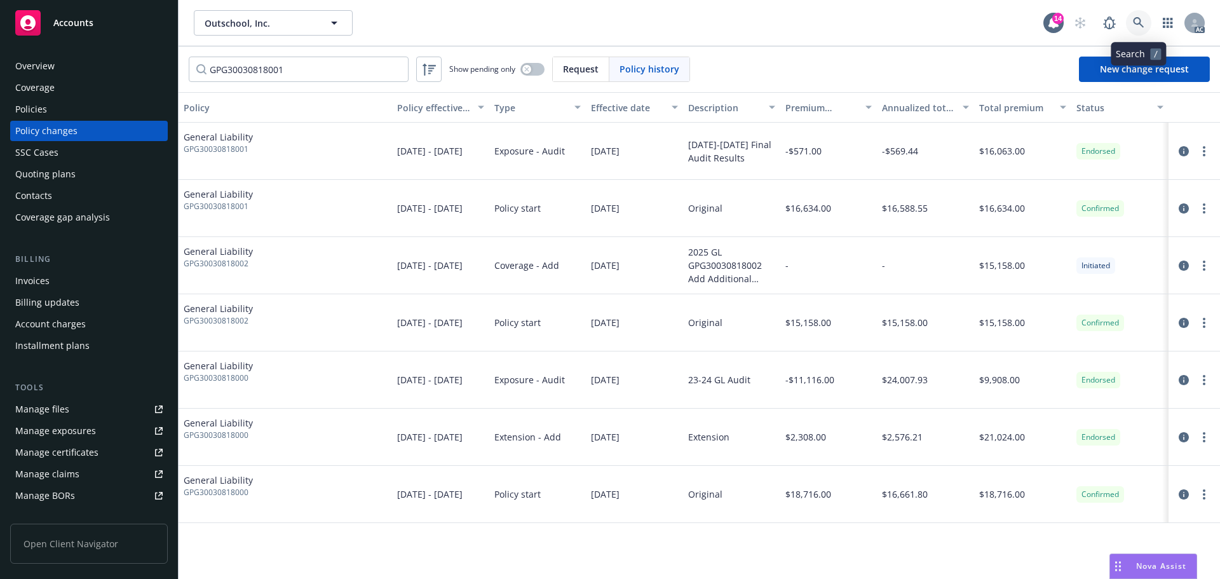
click at [1138, 21] on icon at bounding box center [1138, 22] width 11 height 11
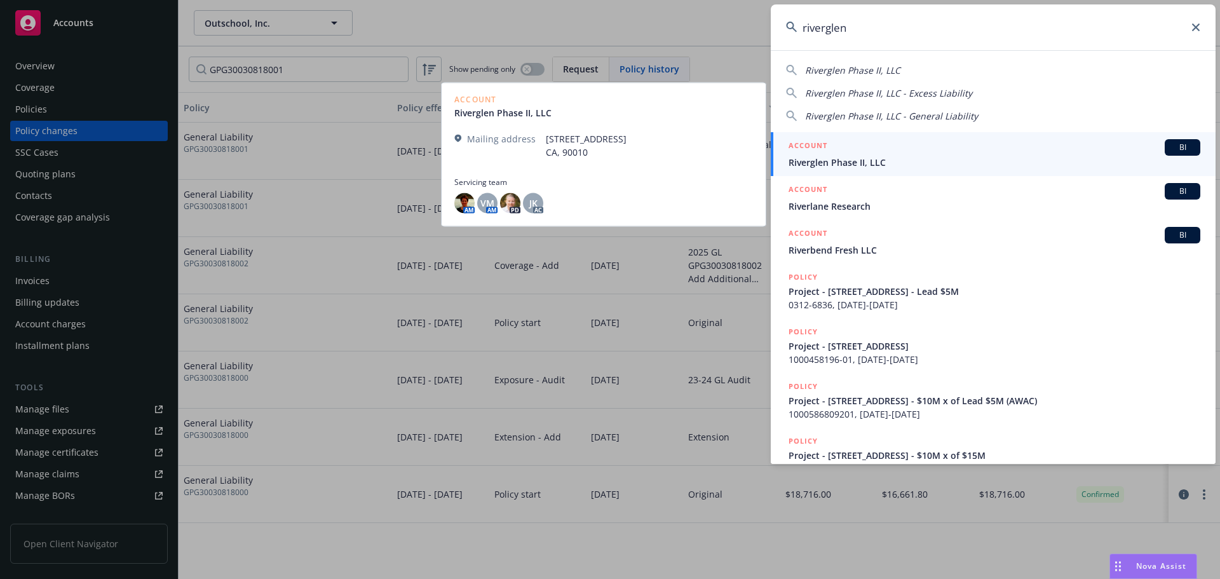
type input "riverglen"
click at [813, 161] on span "Riverglen Phase II, LLC" at bounding box center [995, 162] width 412 height 13
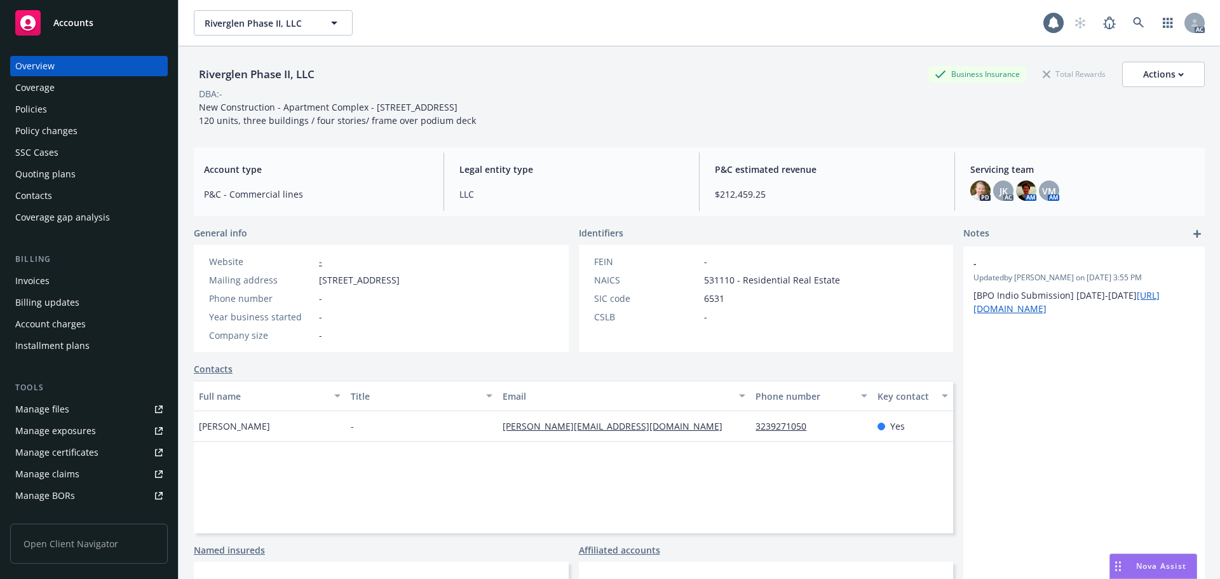
click at [55, 116] on div "Policies" at bounding box center [88, 109] width 147 height 20
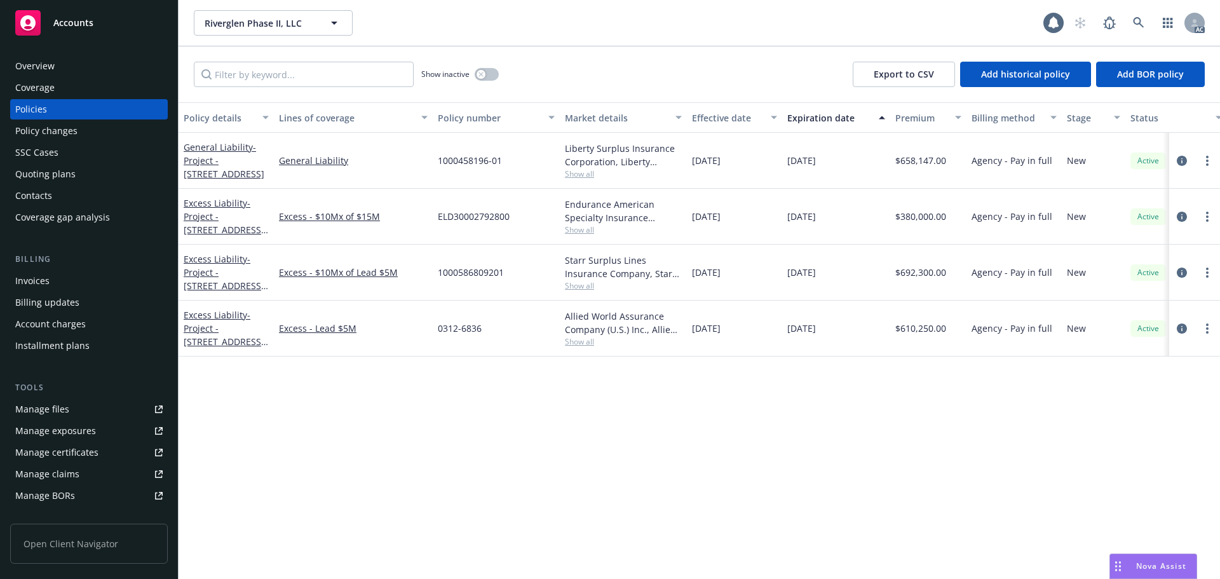
click at [325, 87] on div "Show inactive Export to CSV Add historical policy Add BOR policy" at bounding box center [700, 74] width 1042 height 56
click at [322, 79] on input "Filter by keyword..." at bounding box center [304, 74] width 220 height 25
paste input "ELD30002792800"
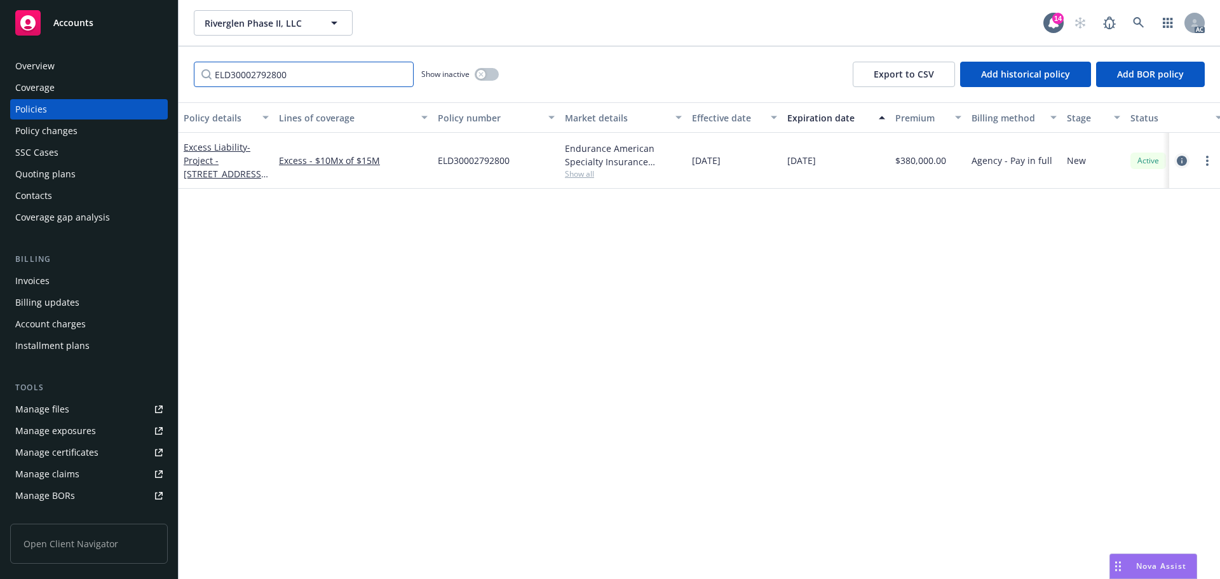
type input "ELD30002792800"
click at [1181, 162] on icon "circleInformation" at bounding box center [1182, 161] width 10 height 10
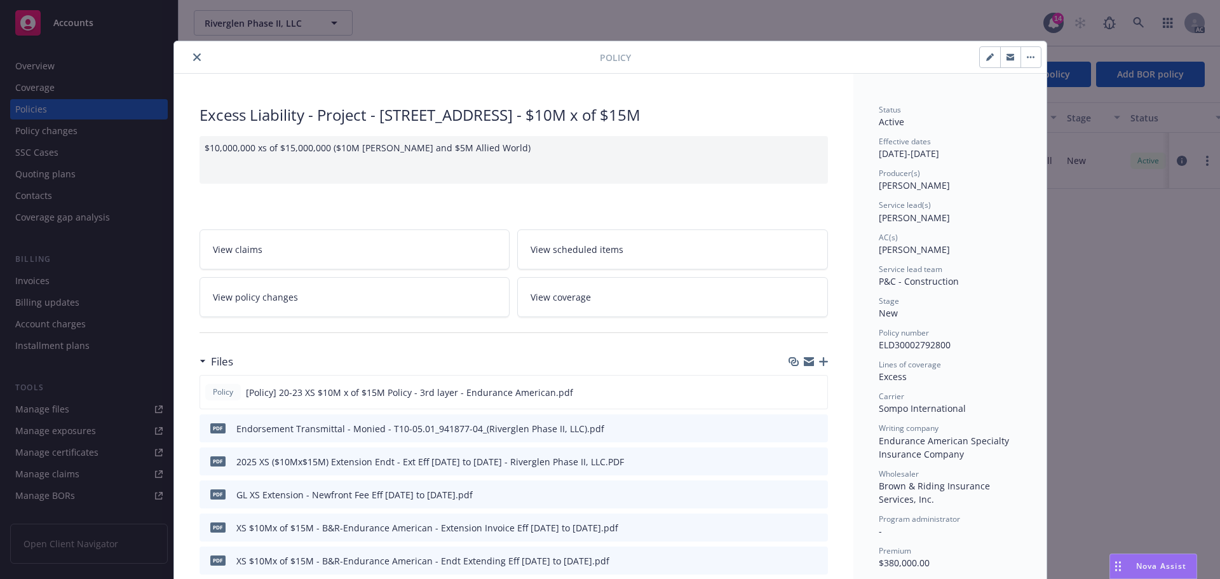
click at [193, 53] on icon "close" at bounding box center [197, 57] width 8 height 8
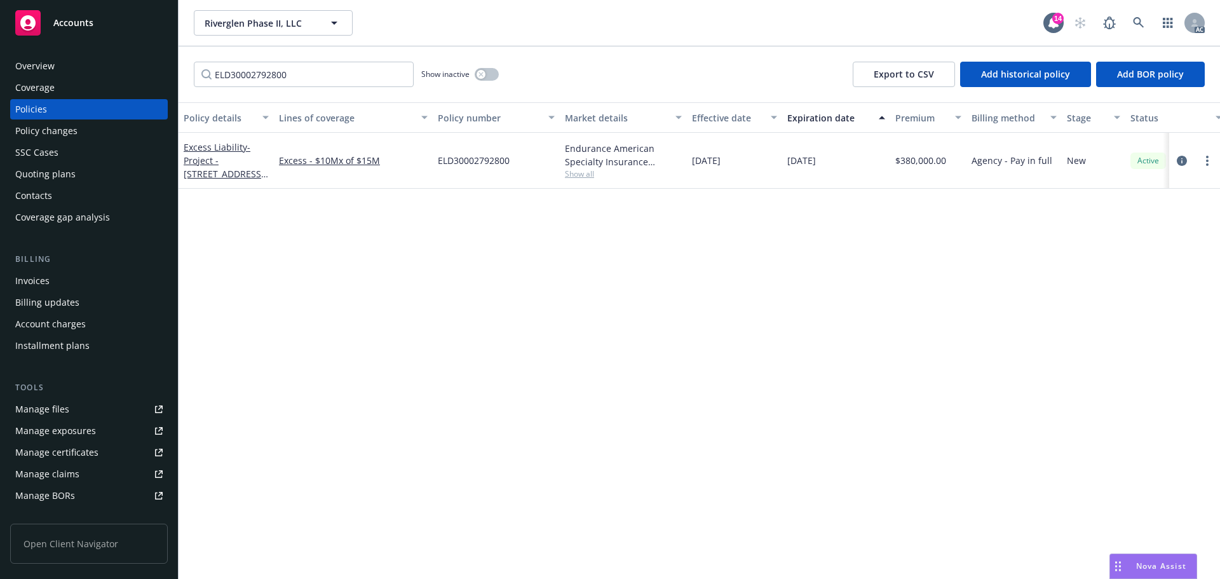
click at [76, 138] on div "Policy changes" at bounding box center [46, 131] width 62 height 20
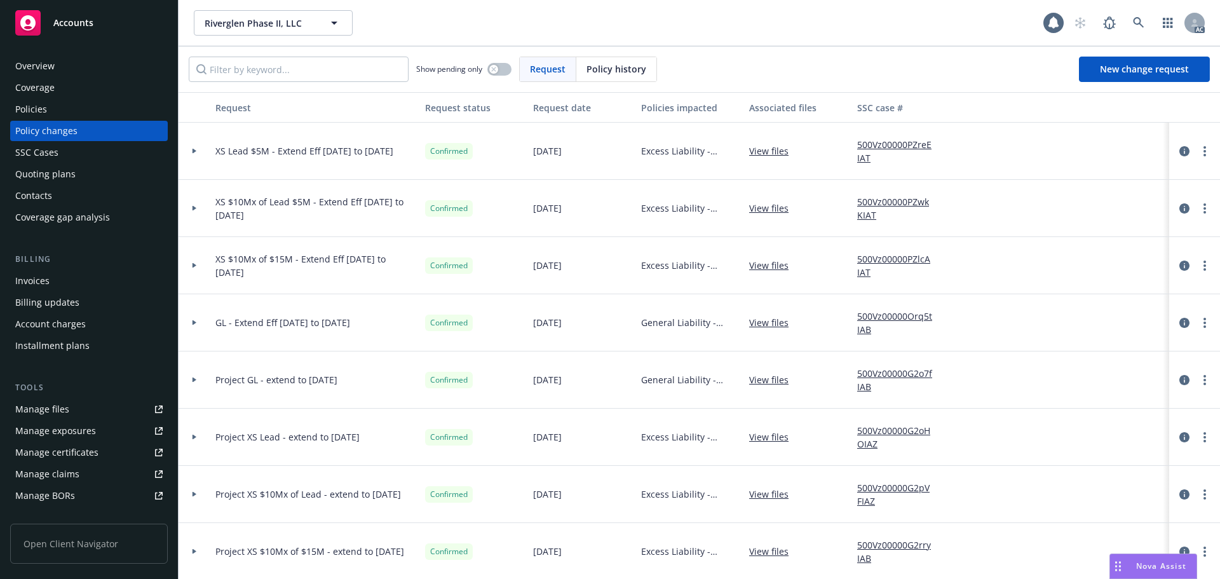
drag, startPoint x: 601, startPoint y: 68, endPoint x: 558, endPoint y: 70, distance: 43.3
click at [579, 70] on div "Policy history" at bounding box center [616, 69] width 80 height 24
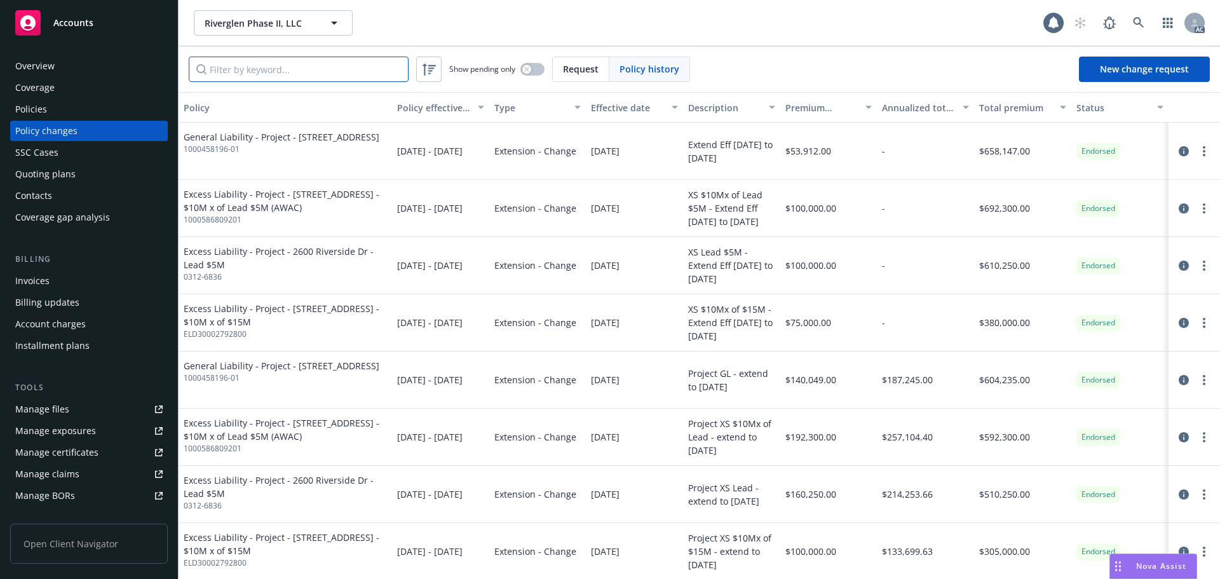
click at [306, 69] on input "Filter by keyword..." at bounding box center [299, 69] width 220 height 25
paste input "ELD30002792800"
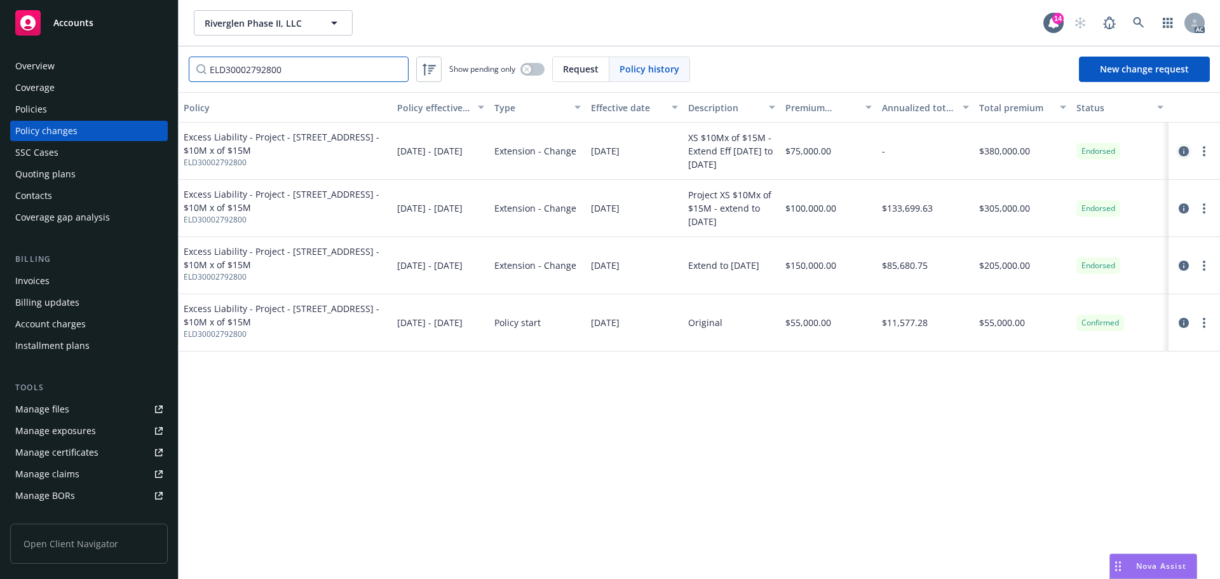
type input "ELD30002792800"
click at [1184, 150] on icon "circleInformation" at bounding box center [1184, 151] width 10 height 10
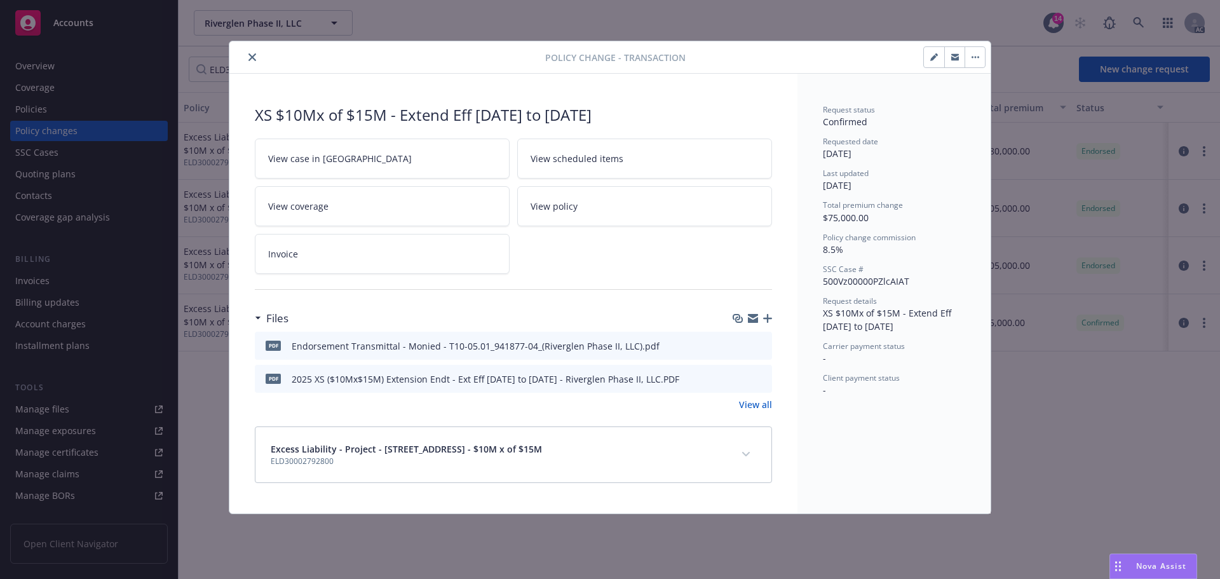
click at [745, 455] on icon "expand content" at bounding box center [746, 454] width 8 height 5
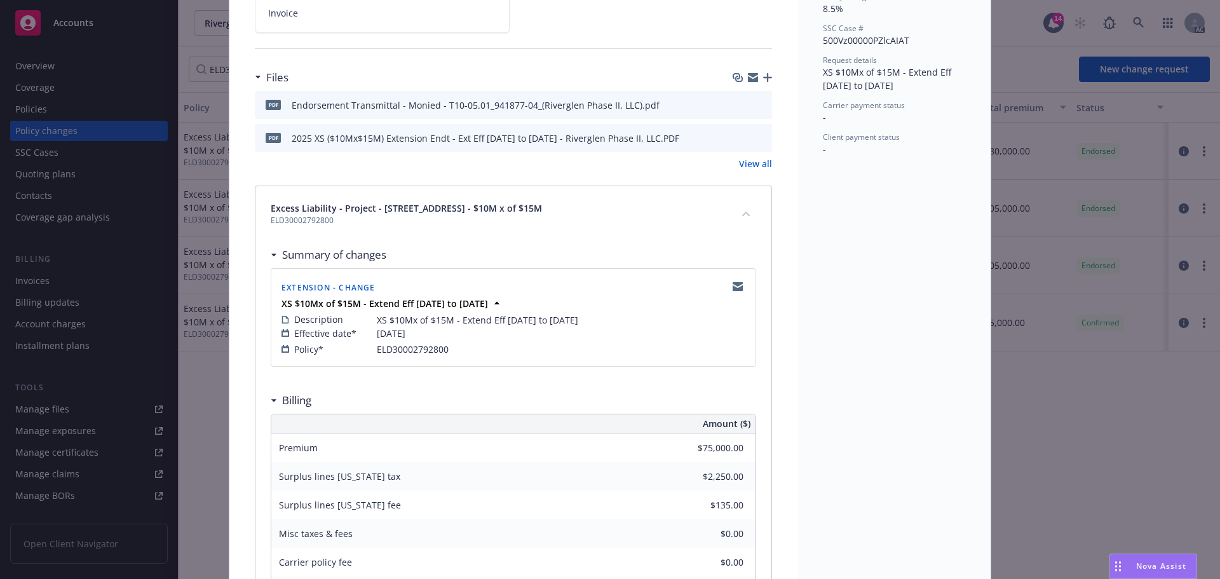
scroll to position [50, 0]
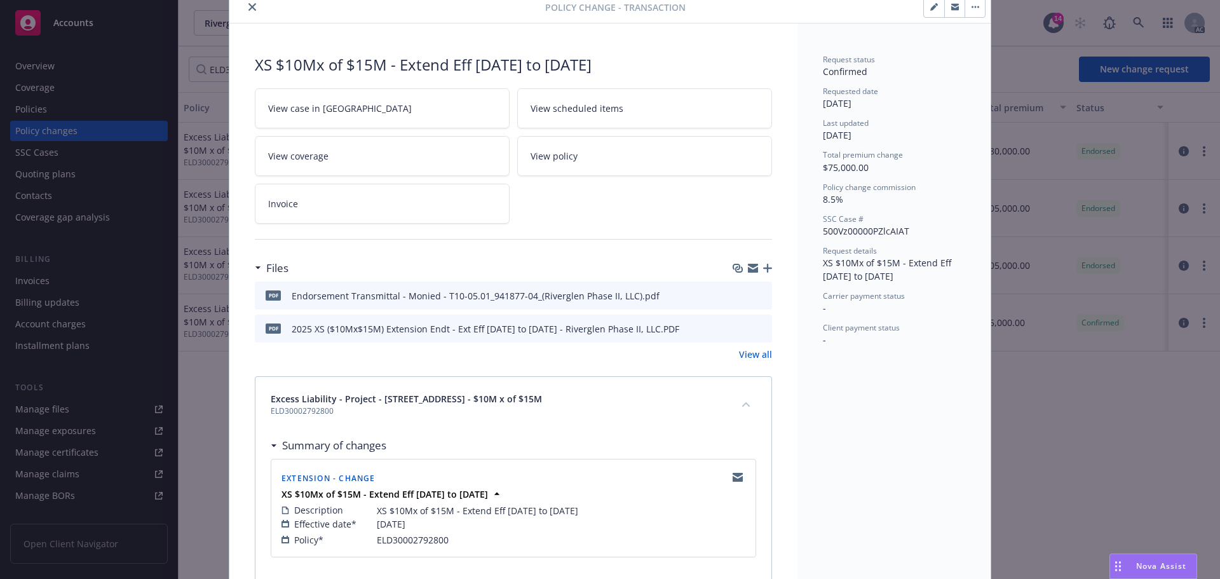
click at [249, 14] on button "close" at bounding box center [252, 6] width 15 height 15
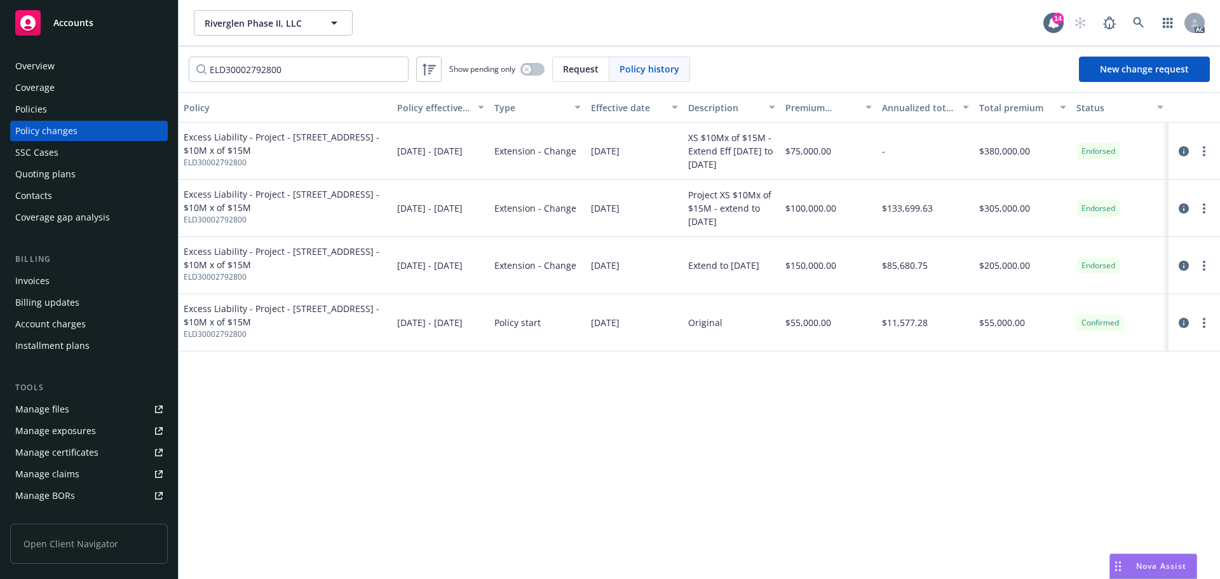
click at [90, 105] on div "Policies" at bounding box center [88, 109] width 147 height 20
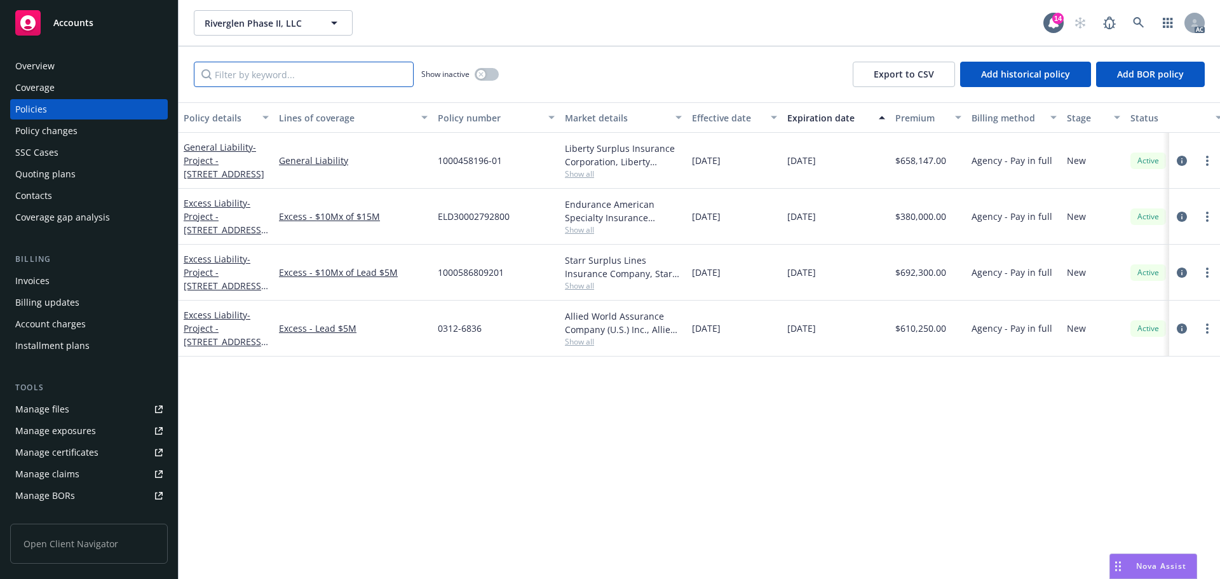
click at [316, 70] on input "Filter by keyword..." at bounding box center [304, 74] width 220 height 25
paste input "ELD30002792800"
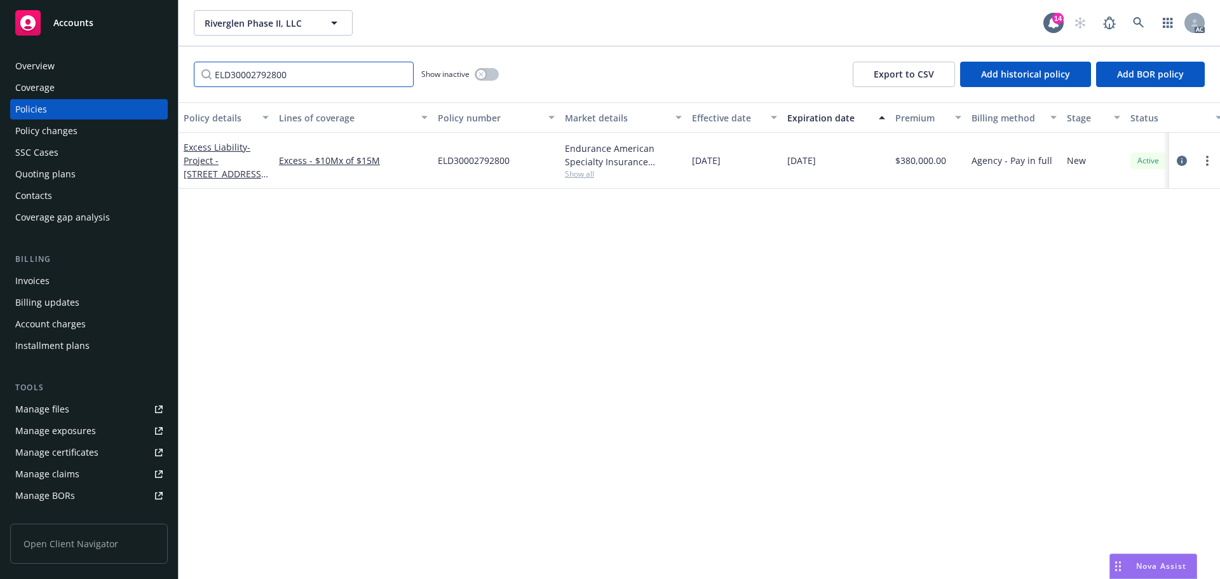
type input "ELD30002792800"
drag, startPoint x: 82, startPoint y: 137, endPoint x: 118, endPoint y: 120, distance: 39.2
click at [82, 137] on div "Policy changes" at bounding box center [88, 131] width 147 height 20
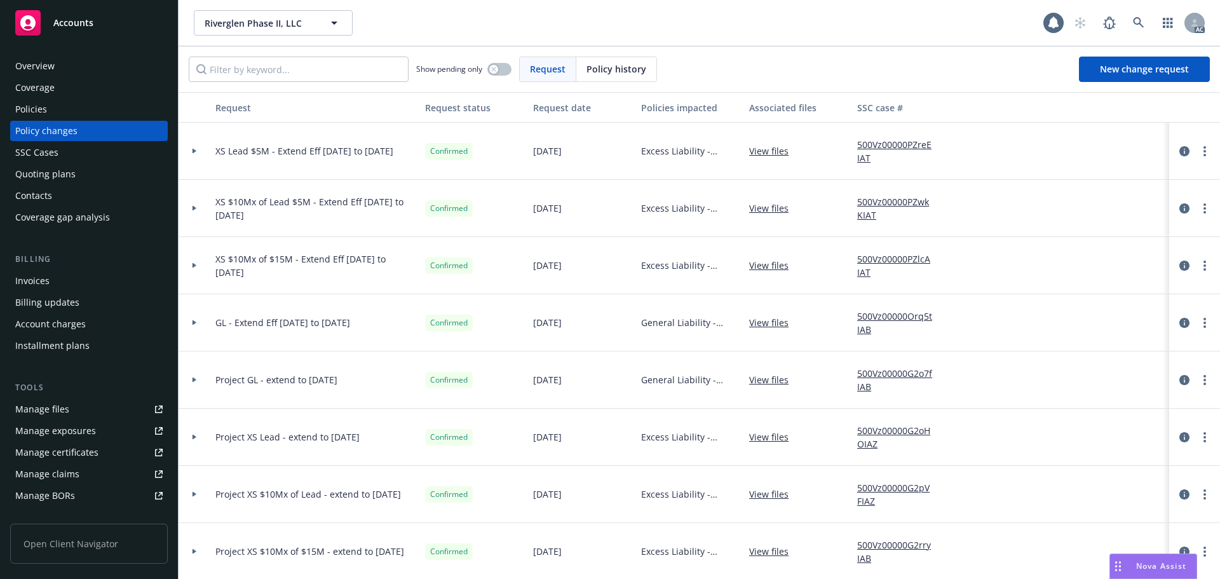
click at [609, 63] on span "Policy history" at bounding box center [617, 68] width 60 height 13
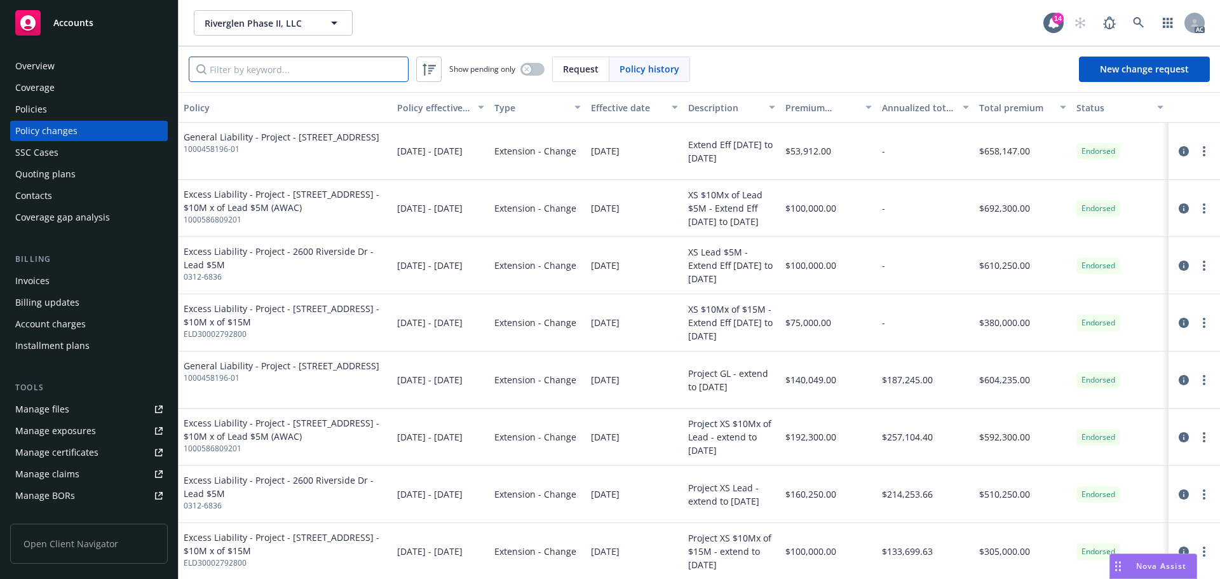
click at [326, 59] on input "Filter by keyword..." at bounding box center [299, 69] width 220 height 25
paste input "ELD30002792800"
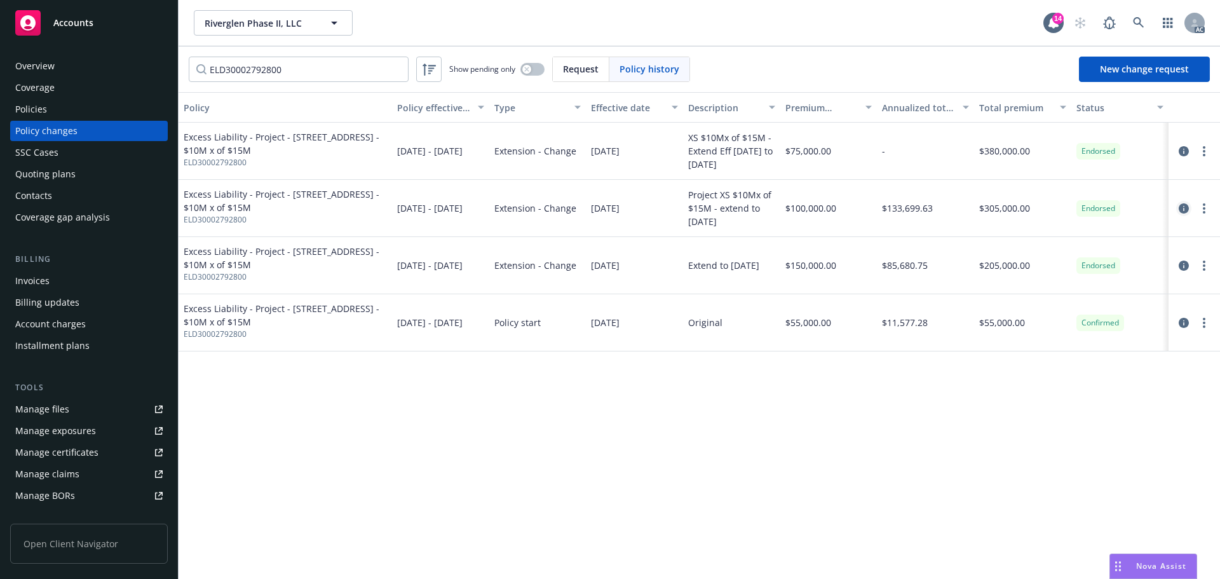
click at [1183, 205] on icon "circleInformation" at bounding box center [1184, 208] width 10 height 10
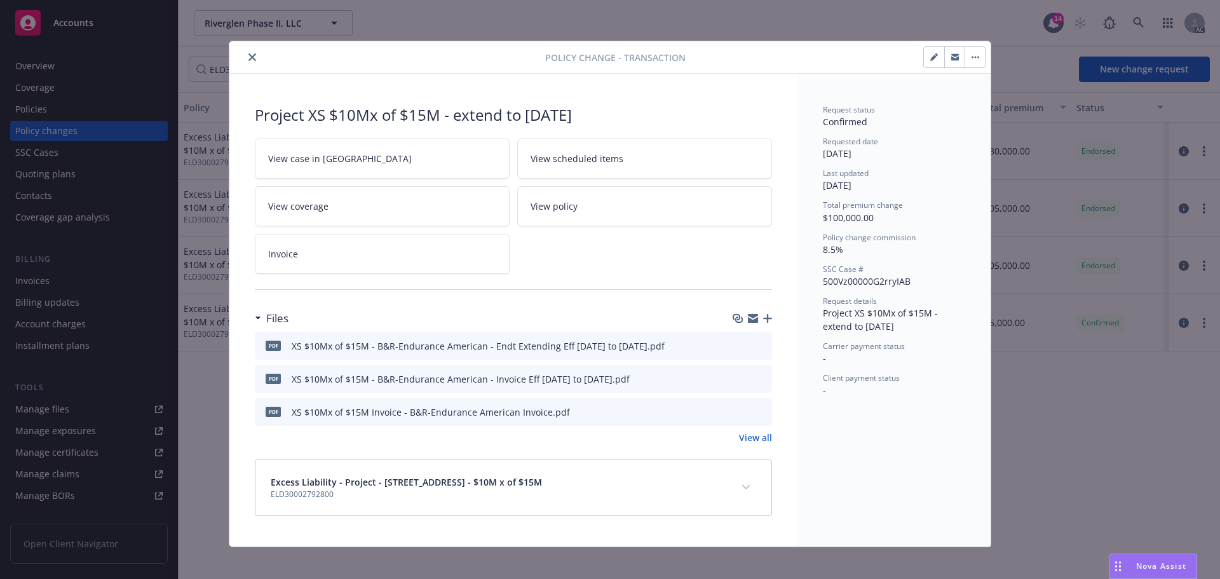
click at [740, 493] on button "expand content" at bounding box center [746, 487] width 20 height 20
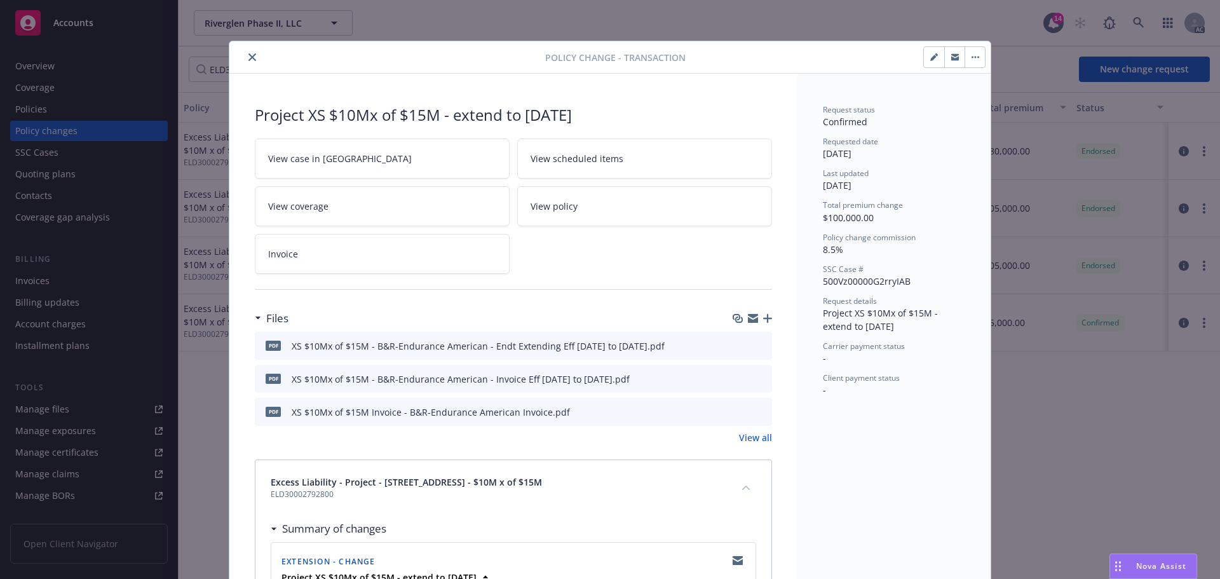
drag, startPoint x: 248, startPoint y: 57, endPoint x: 29, endPoint y: 108, distance: 225.1
click at [248, 57] on icon "close" at bounding box center [252, 57] width 8 height 8
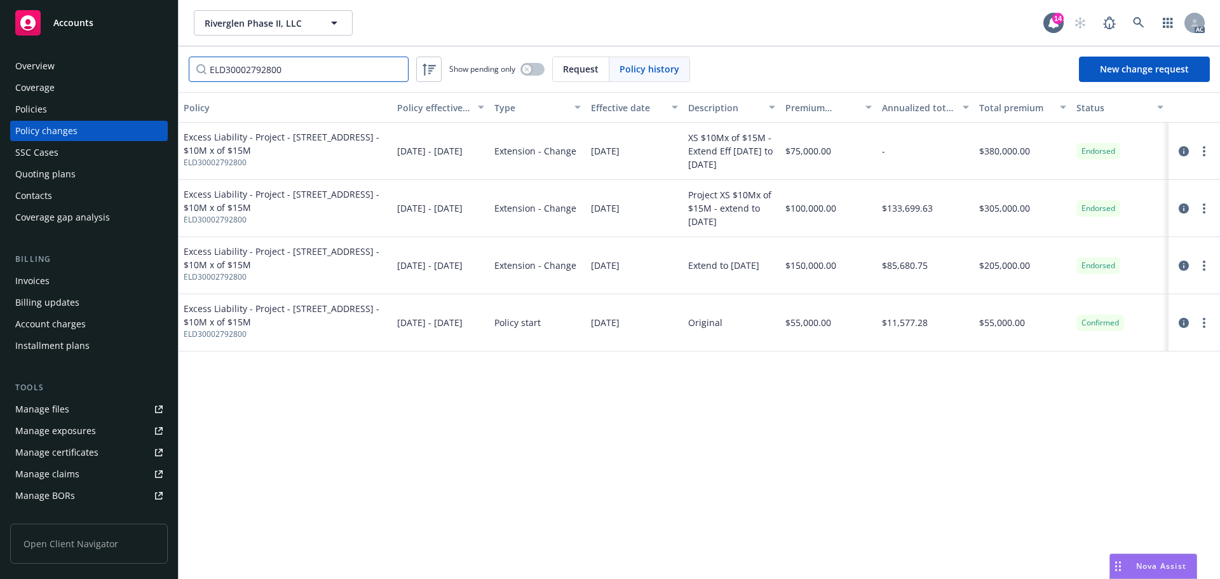
click at [277, 66] on input "ELD30002792800" at bounding box center [299, 69] width 220 height 25
paste input "0312-6836"
type input "0312-6836"
click at [1190, 149] on link "circleInformation" at bounding box center [1183, 151] width 15 height 15
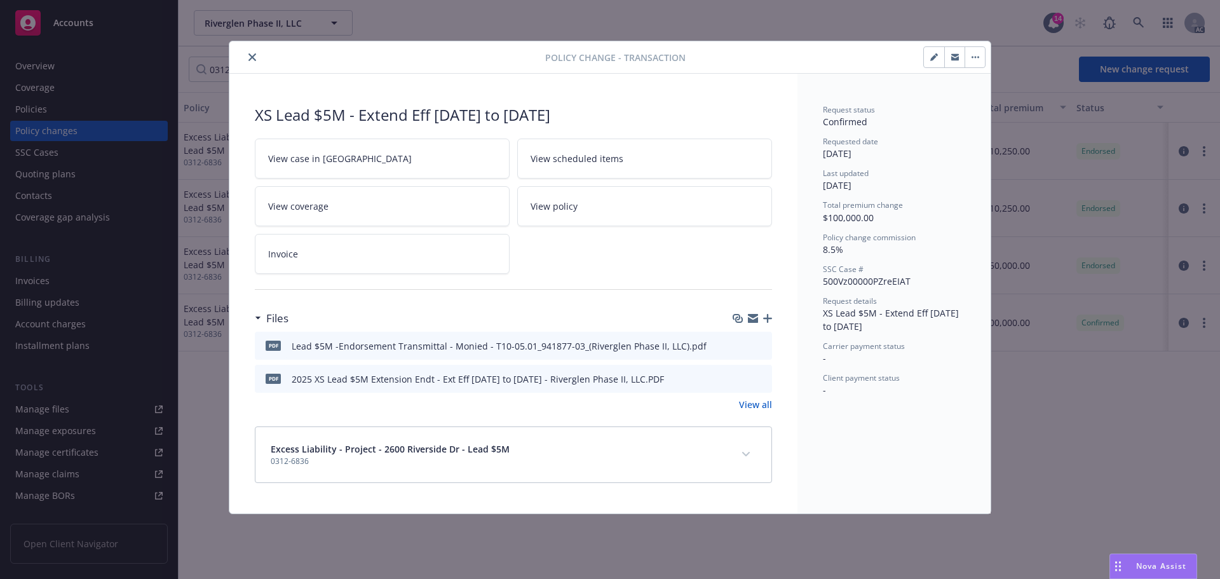
click at [254, 55] on icon "close" at bounding box center [252, 57] width 8 height 8
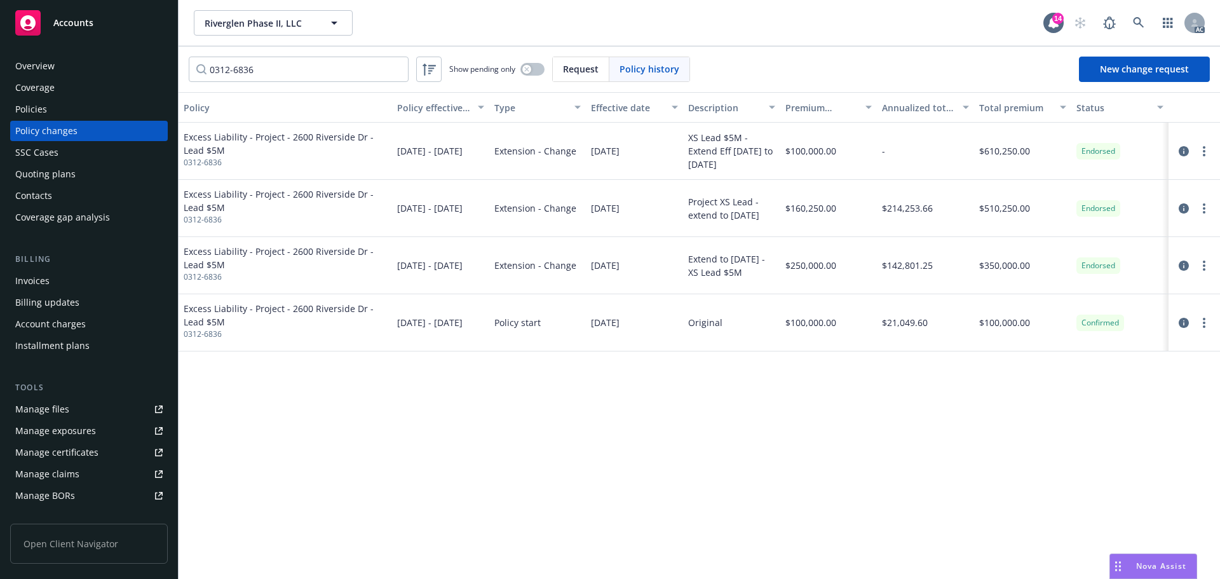
click at [93, 112] on div "Policies" at bounding box center [88, 109] width 147 height 20
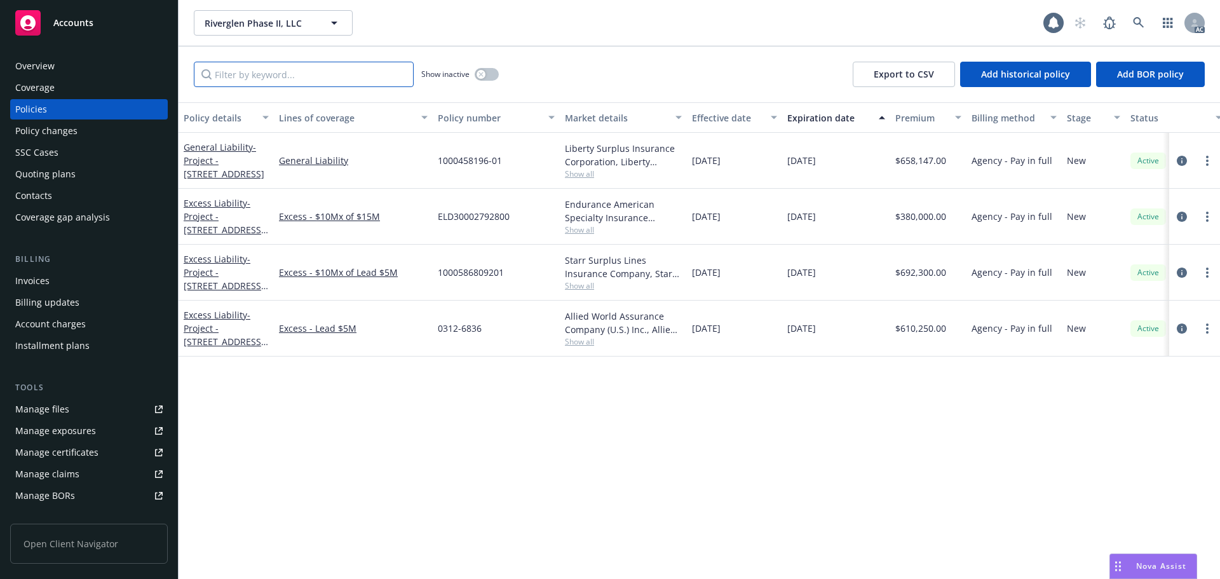
click at [262, 67] on input "Filter by keyword..." at bounding box center [304, 74] width 220 height 25
paste input "0312-6836"
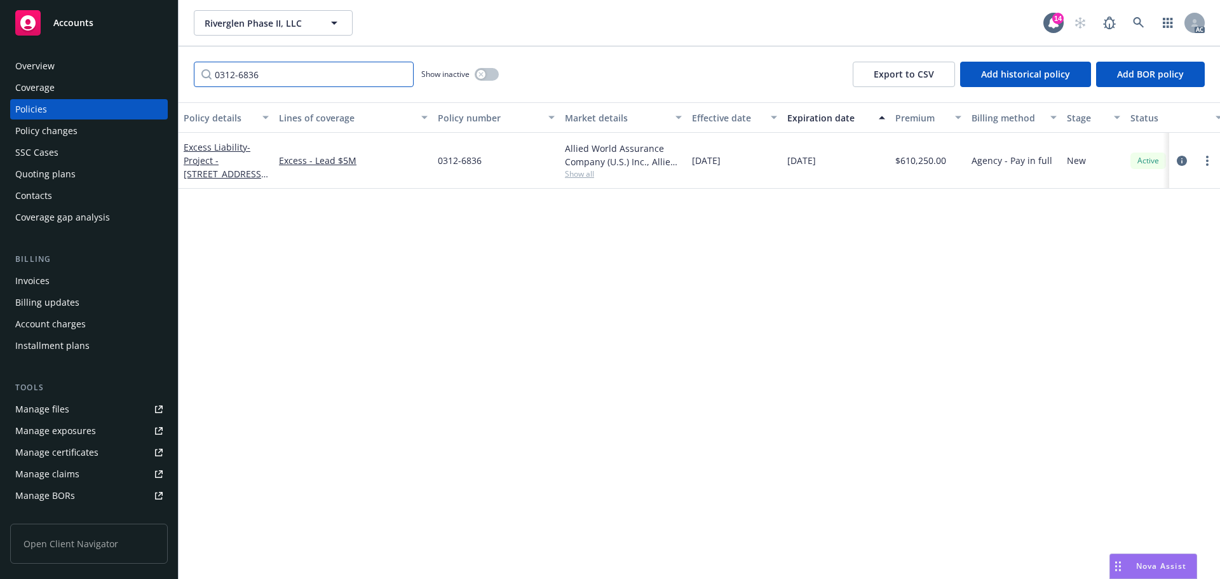
type input "0312-6836"
click at [90, 133] on div "Policy changes" at bounding box center [88, 131] width 147 height 20
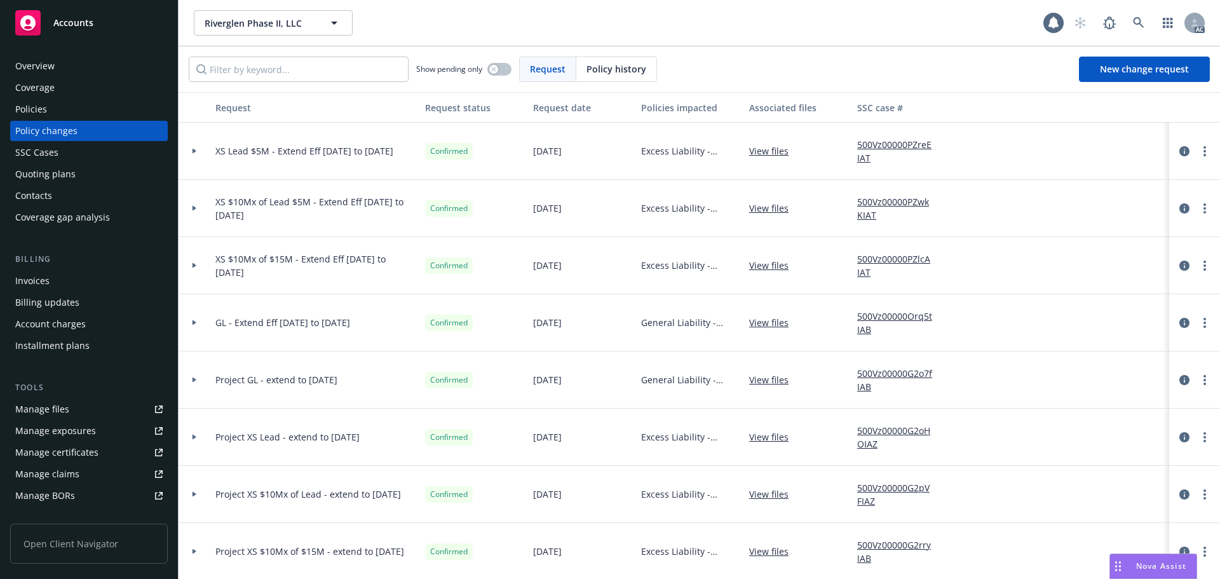
click at [590, 65] on span "Policy history" at bounding box center [617, 68] width 60 height 13
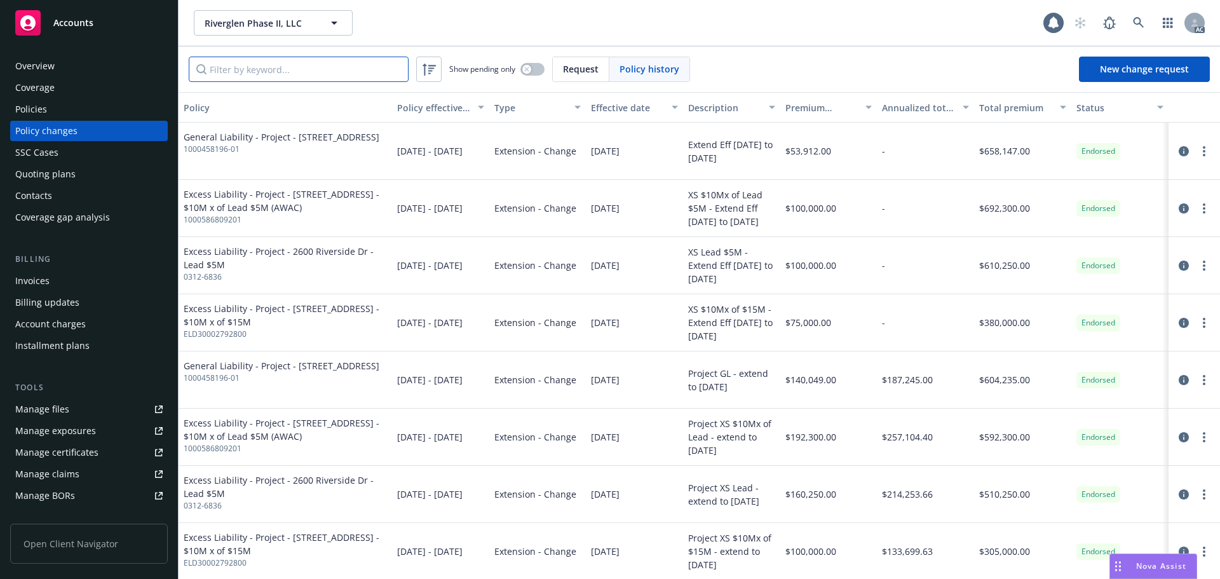
click at [275, 74] on input "Filter by keyword..." at bounding box center [299, 69] width 220 height 25
paste input "1000458196-01"
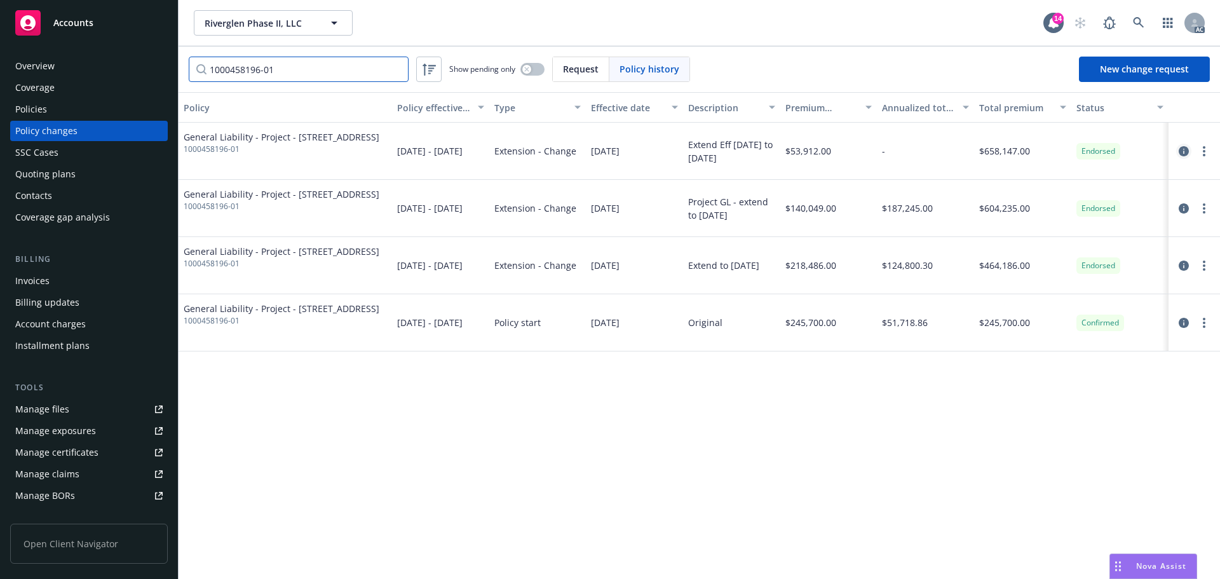
type input "1000458196-01"
click at [1181, 149] on icon "circleInformation" at bounding box center [1184, 151] width 10 height 10
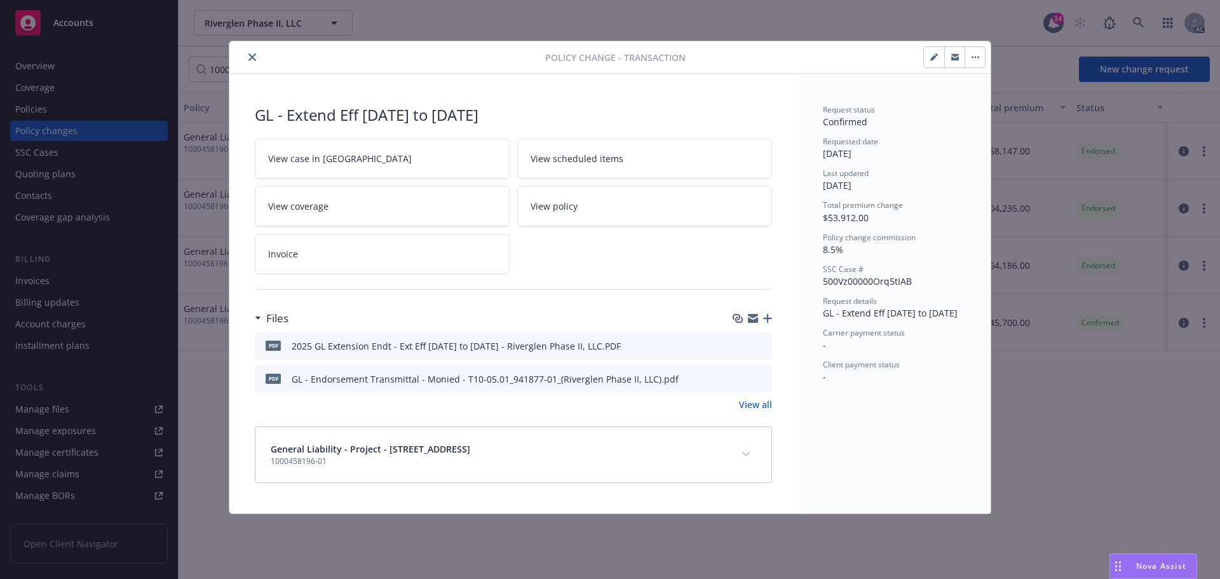
click at [747, 451] on button "expand content" at bounding box center [746, 454] width 20 height 20
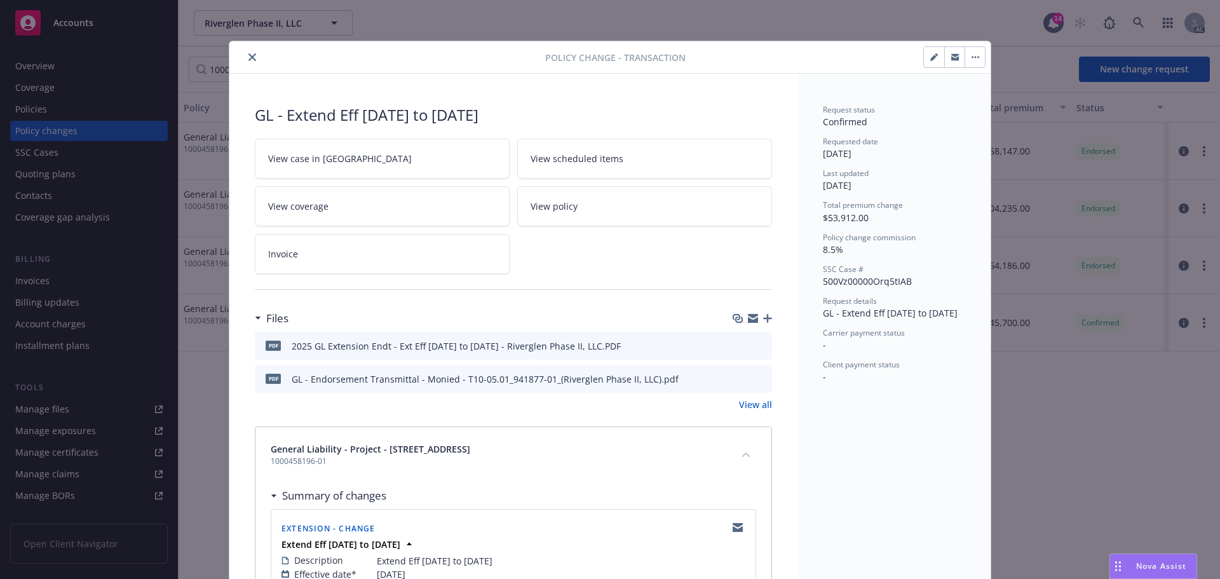
click at [250, 56] on icon "close" at bounding box center [252, 57] width 8 height 8
